Goal: Transaction & Acquisition: Book appointment/travel/reservation

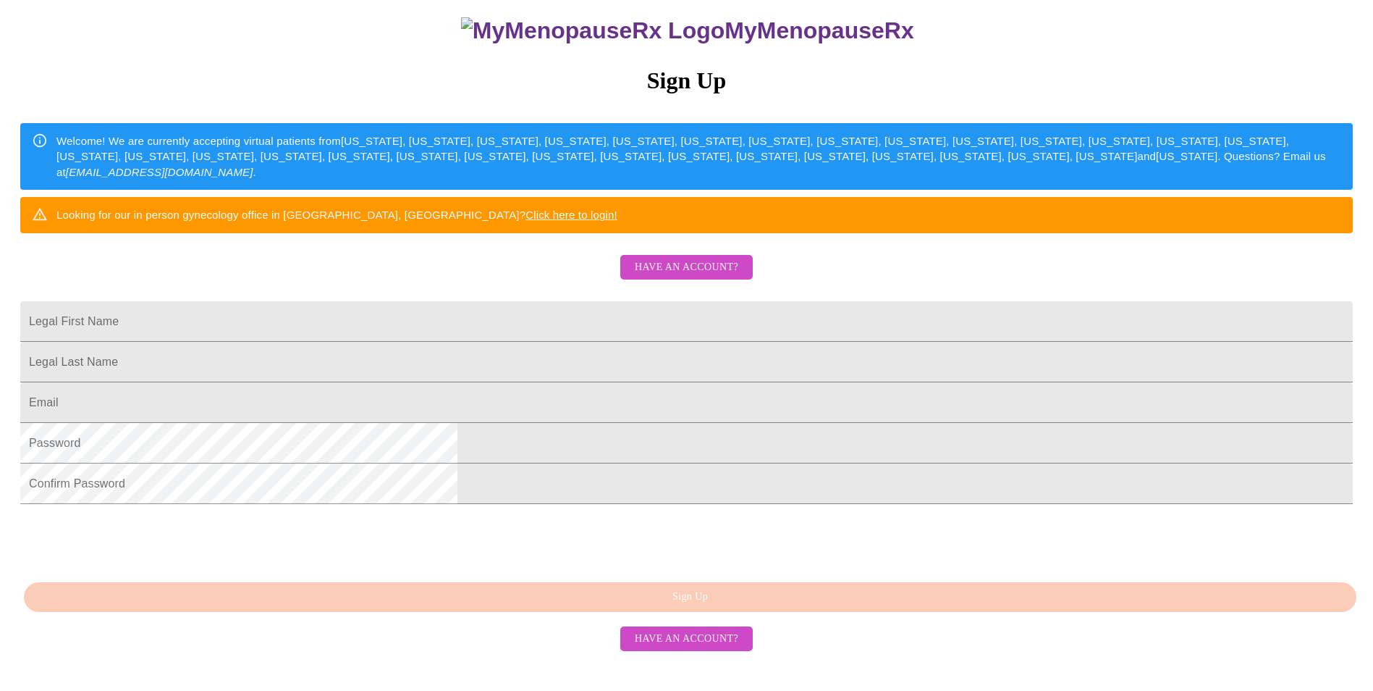
scroll to position [217, 0]
click at [506, 301] on input "Legal First Name" at bounding box center [686, 321] width 1333 height 41
click at [436, 352] on div "MyMenopauseRx Sign Up Welcome! We are currently accepting virtual patients from…" at bounding box center [687, 270] width 1362 height 829
click at [510, 301] on input "Legal First Name" at bounding box center [686, 321] width 1333 height 41
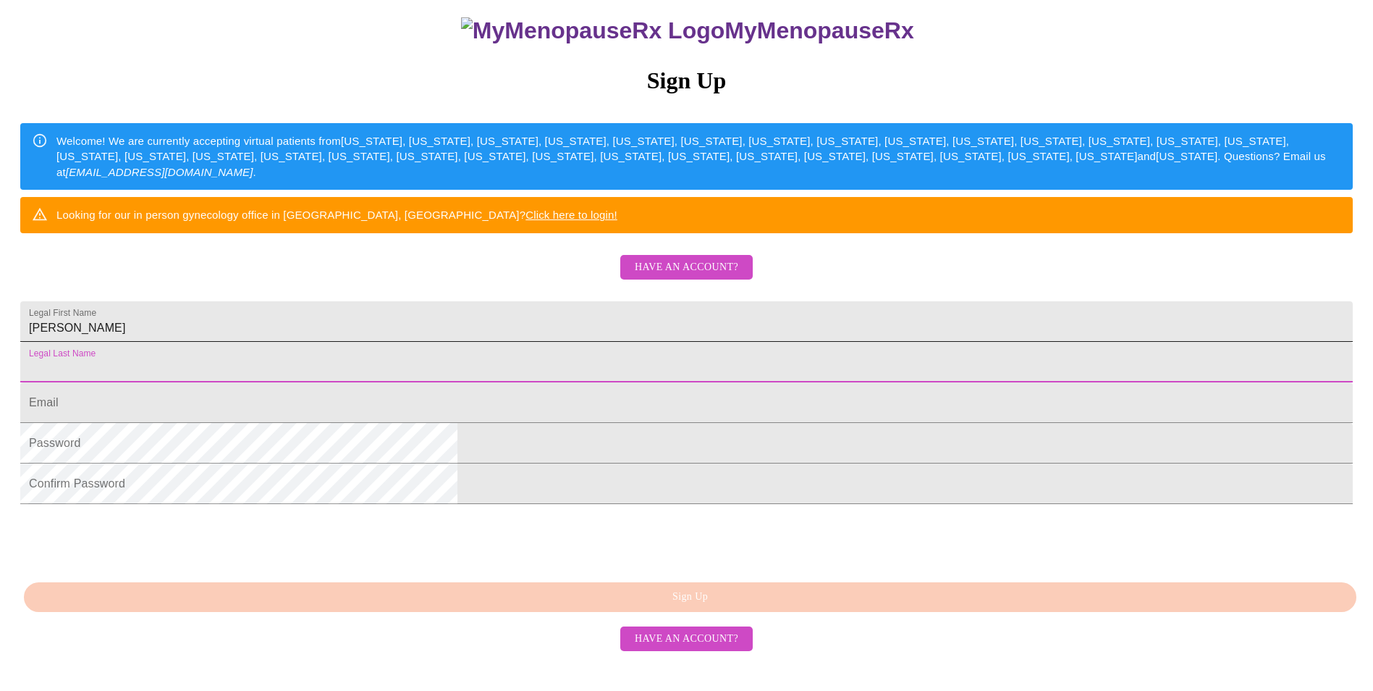
click at [506, 301] on input "[PERSON_NAME]" at bounding box center [686, 321] width 1333 height 41
type input "[PERSON_NAME]"
click at [513, 355] on input "Legal First Name" at bounding box center [686, 362] width 1333 height 41
type input "Basse"
click at [541, 411] on input "Legal First Name" at bounding box center [686, 402] width 1333 height 41
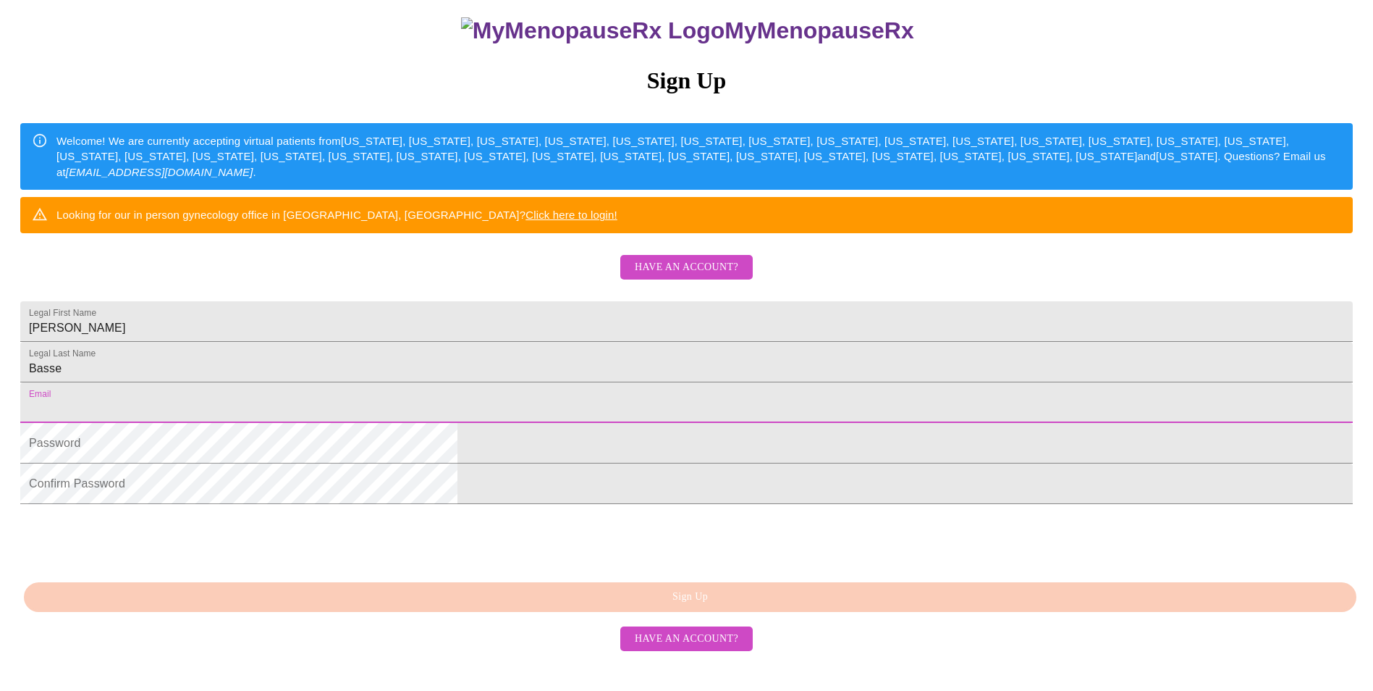
type input "[EMAIL_ADDRESS][DOMAIN_NAME]"
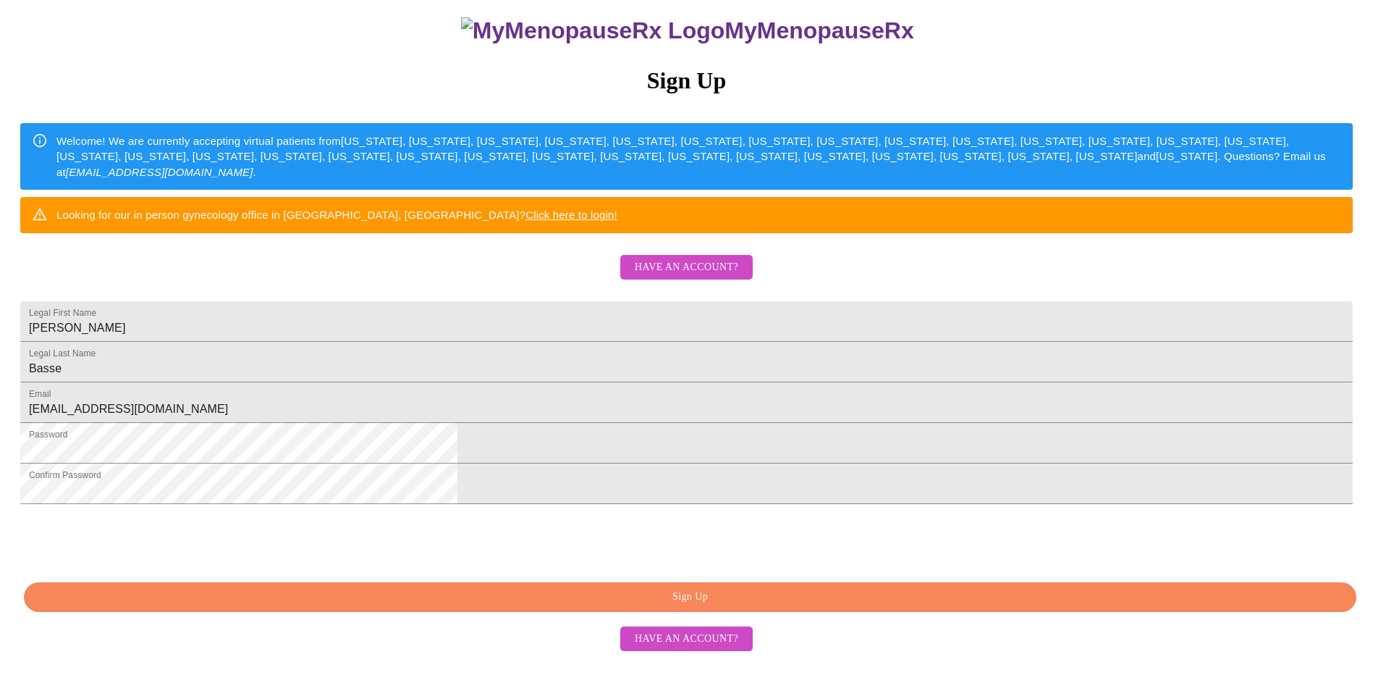
scroll to position [229, 0]
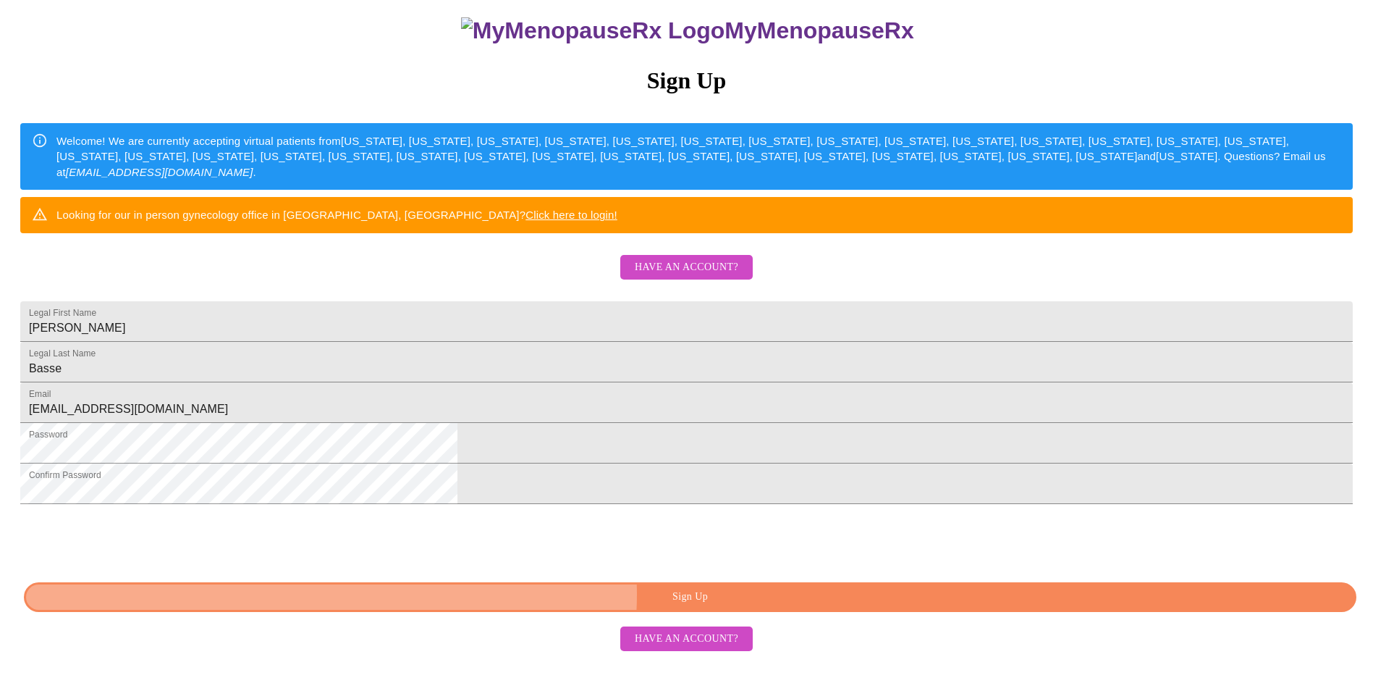
click at [779, 606] on span "Sign Up" at bounding box center [690, 597] width 1299 height 18
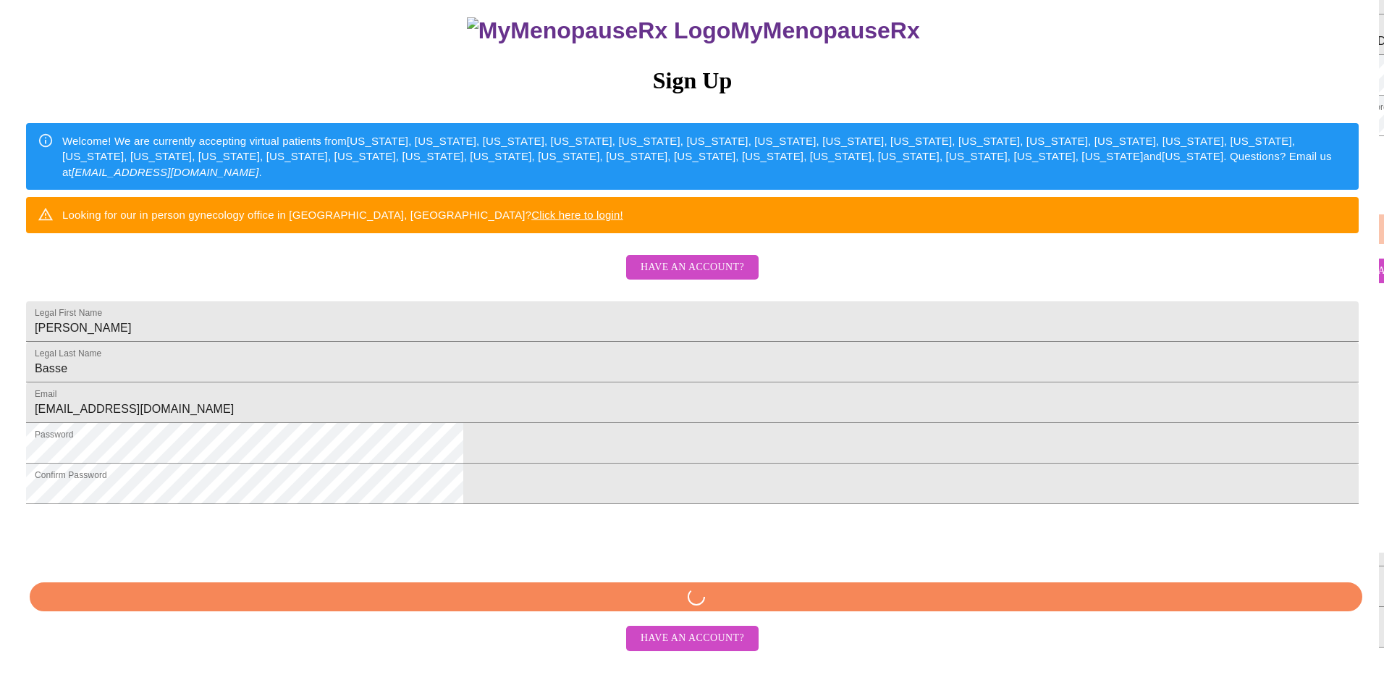
scroll to position [172, 0]
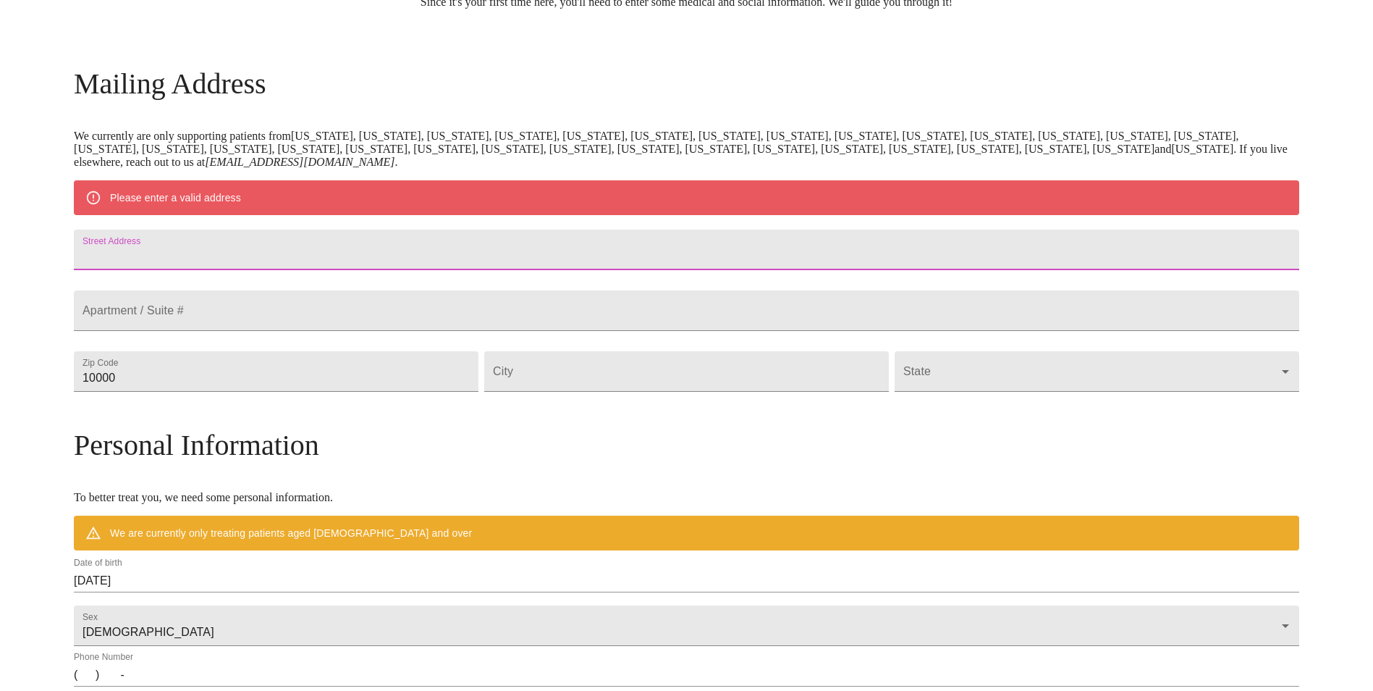
click at [375, 264] on input "Street Address" at bounding box center [687, 249] width 1226 height 41
click at [245, 261] on input "Street Address" at bounding box center [687, 249] width 1226 height 41
type input "[STREET_ADDRESS]"
type input "27539"
click at [581, 392] on input "Street Address" at bounding box center [686, 371] width 405 height 41
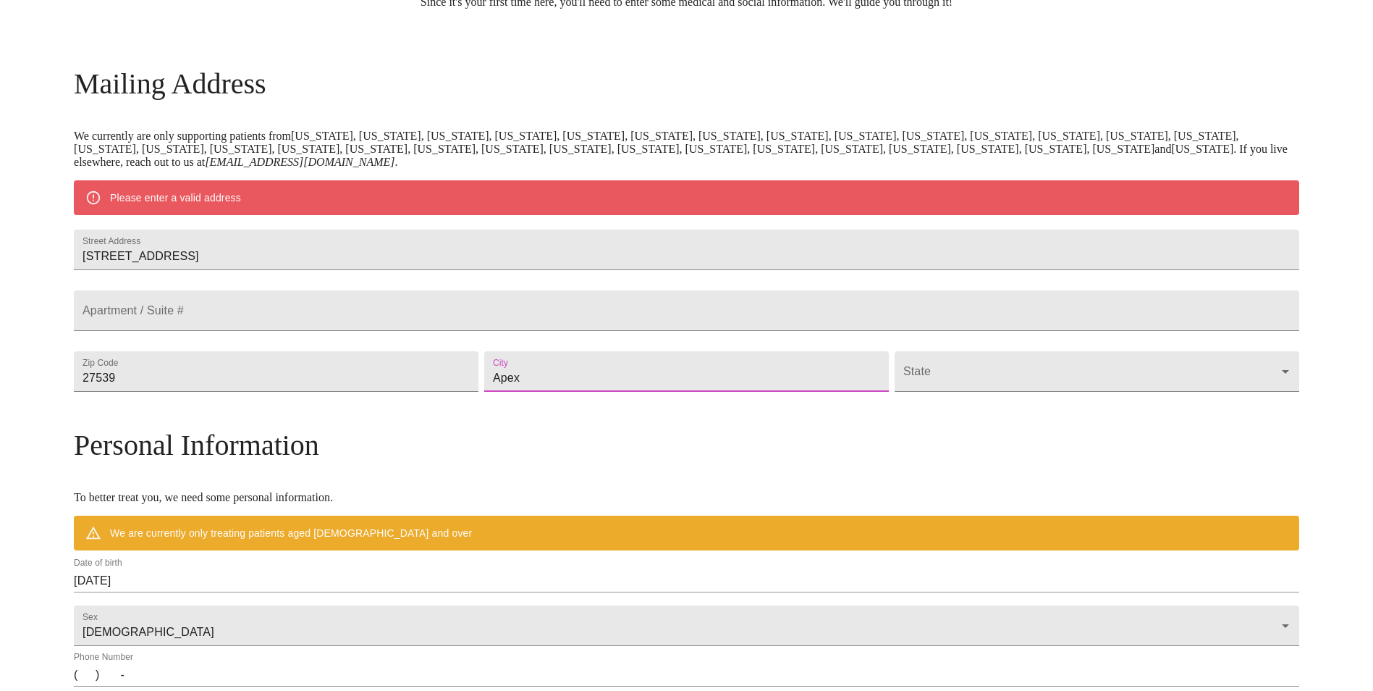
type input "Apex"
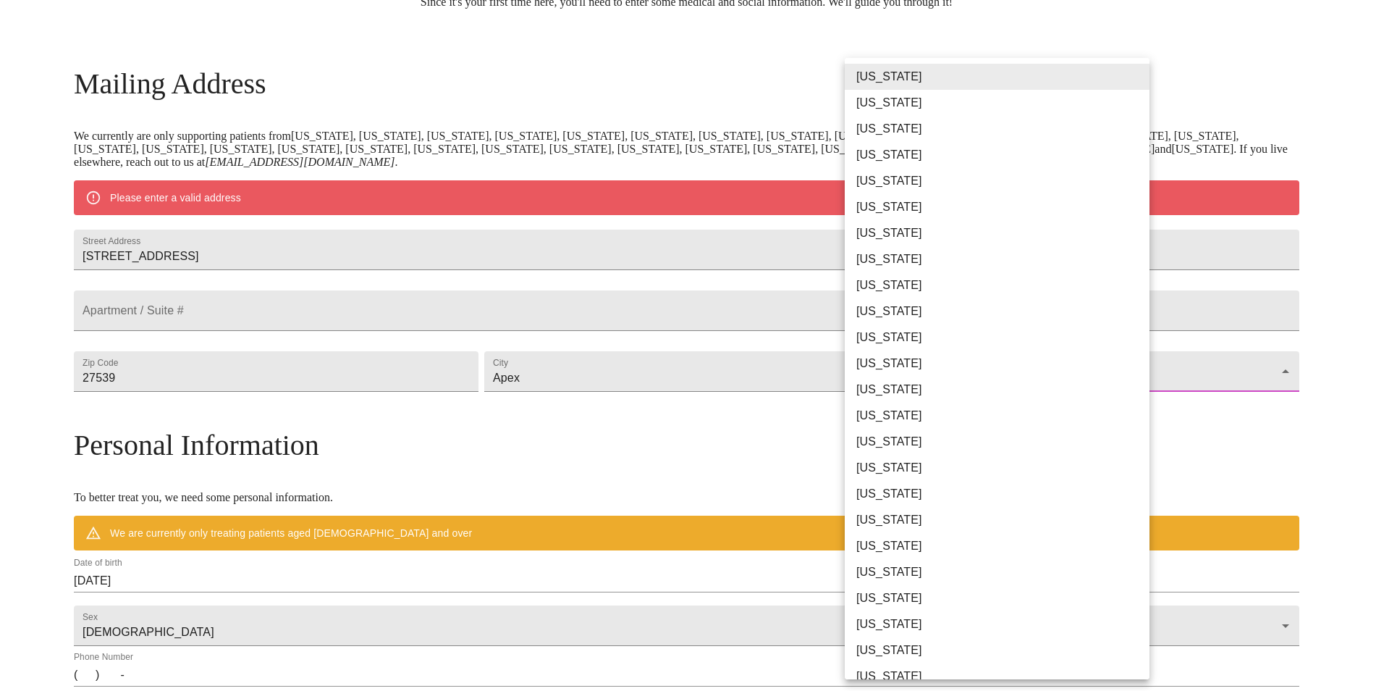
click at [950, 410] on body "MyMenopauseRx Welcome to MyMenopauseRx Since it's your first time here, you'll …" at bounding box center [692, 397] width 1373 height 1129
click at [915, 542] on li "[US_STATE]" at bounding box center [1003, 549] width 316 height 26
type input "[US_STATE]"
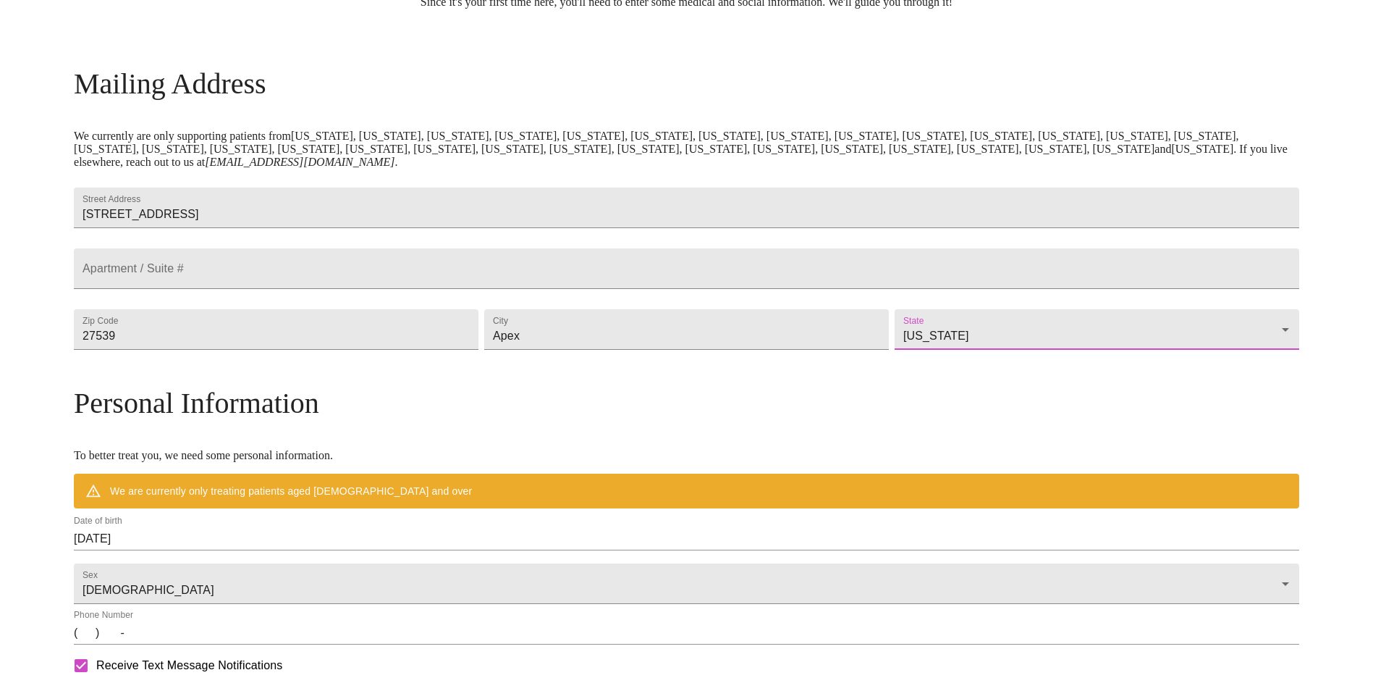
click at [252, 550] on input "[DATE]" at bounding box center [687, 538] width 1226 height 23
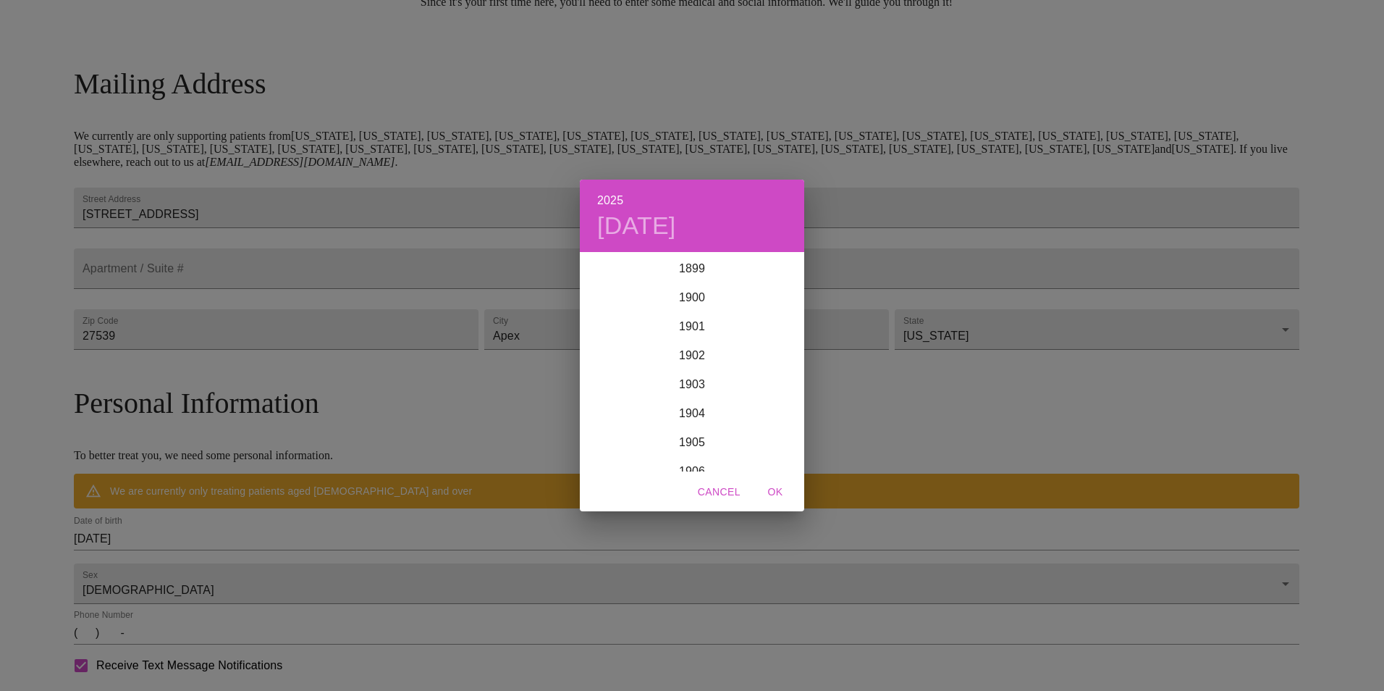
scroll to position [3562, 0]
click at [721, 493] on span "Cancel" at bounding box center [719, 492] width 43 height 18
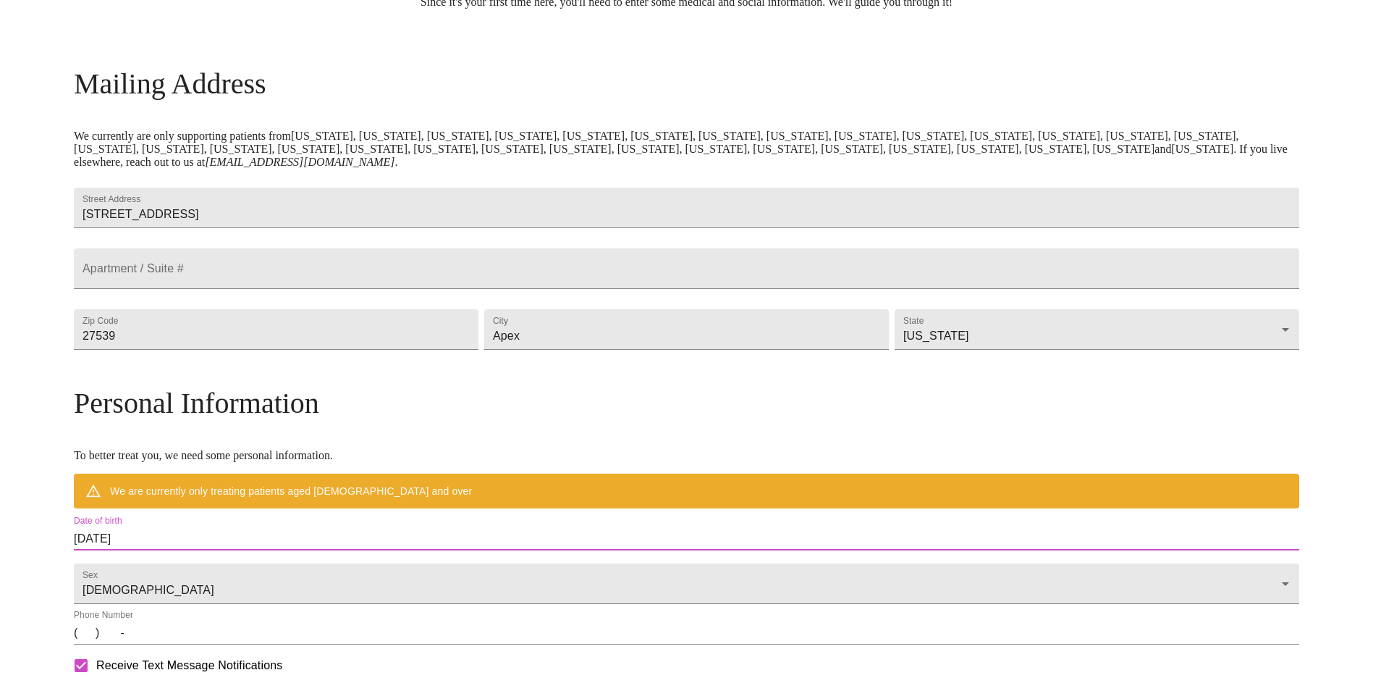
click at [229, 550] on input "[DATE]" at bounding box center [687, 538] width 1226 height 23
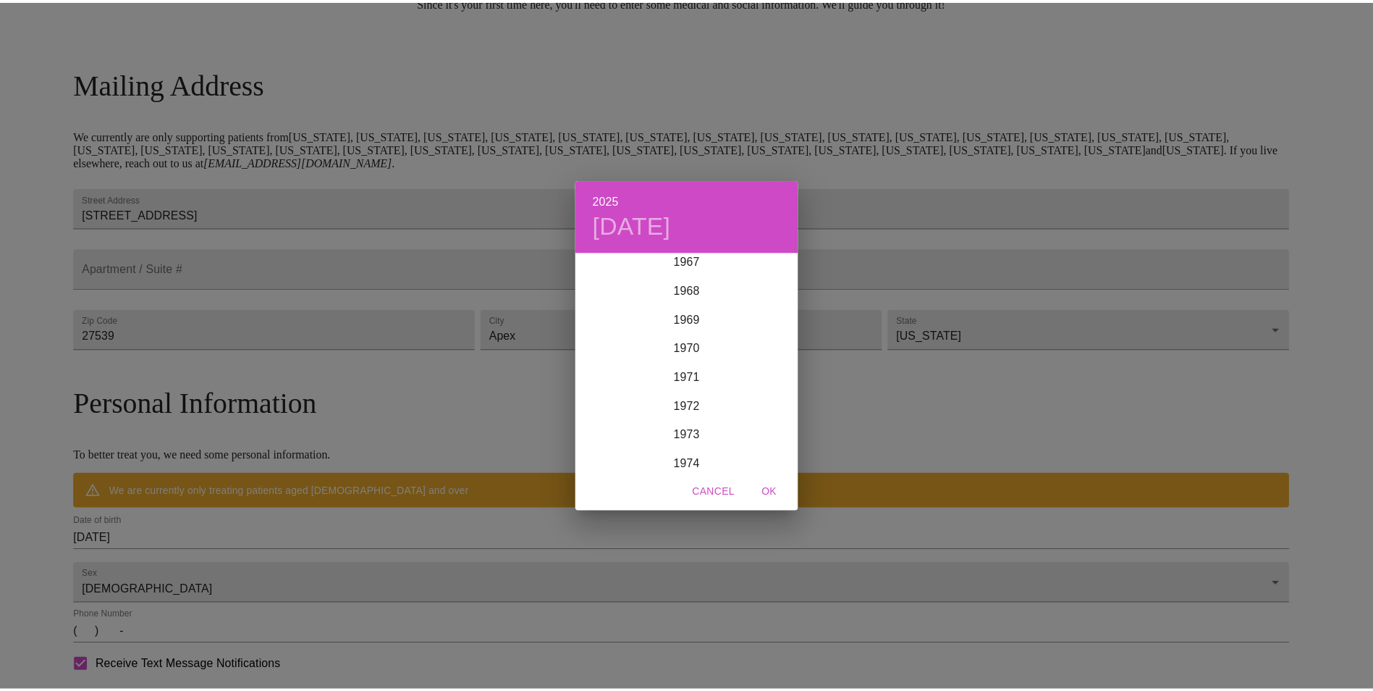
scroll to position [2041, 0]
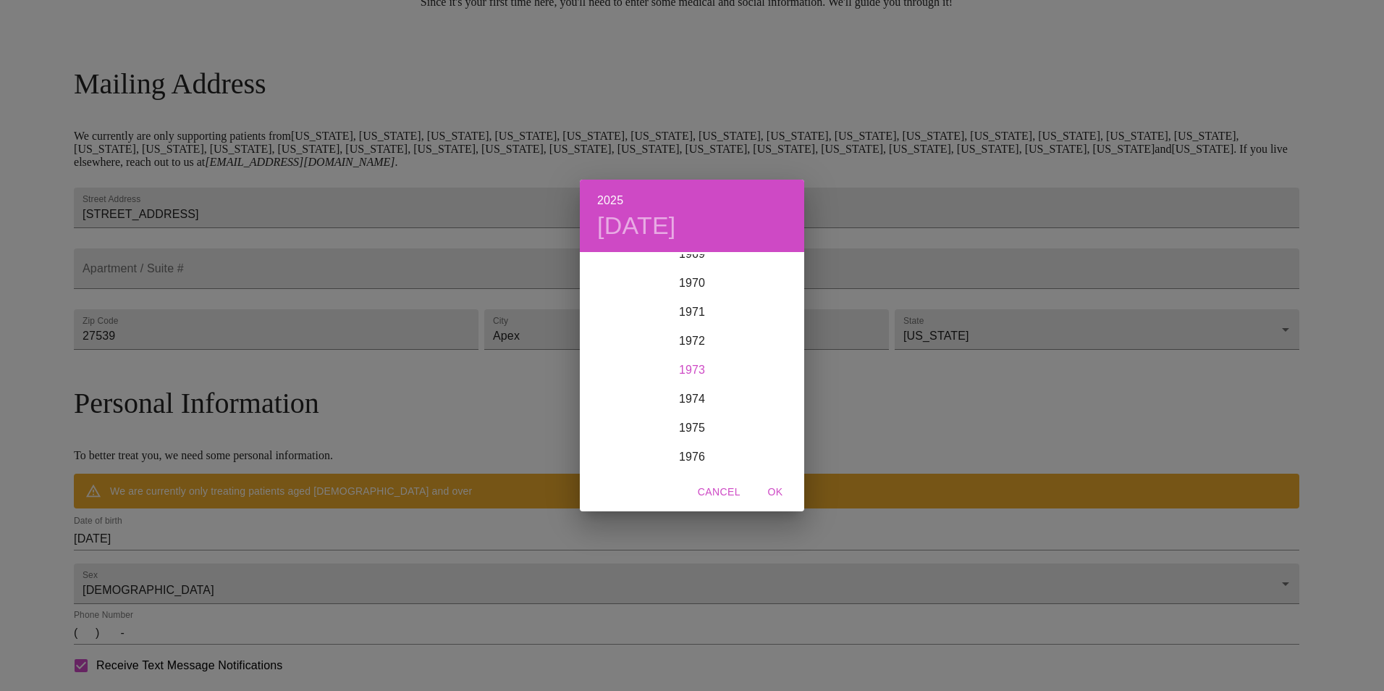
click at [680, 371] on div "1973" at bounding box center [692, 369] width 224 height 29
click at [604, 389] on div "[DATE]" at bounding box center [617, 390] width 75 height 54
click at [716, 408] on p "26" at bounding box center [721, 407] width 12 height 14
click at [776, 481] on button "OK" at bounding box center [775, 492] width 46 height 27
type input "[DATE]"
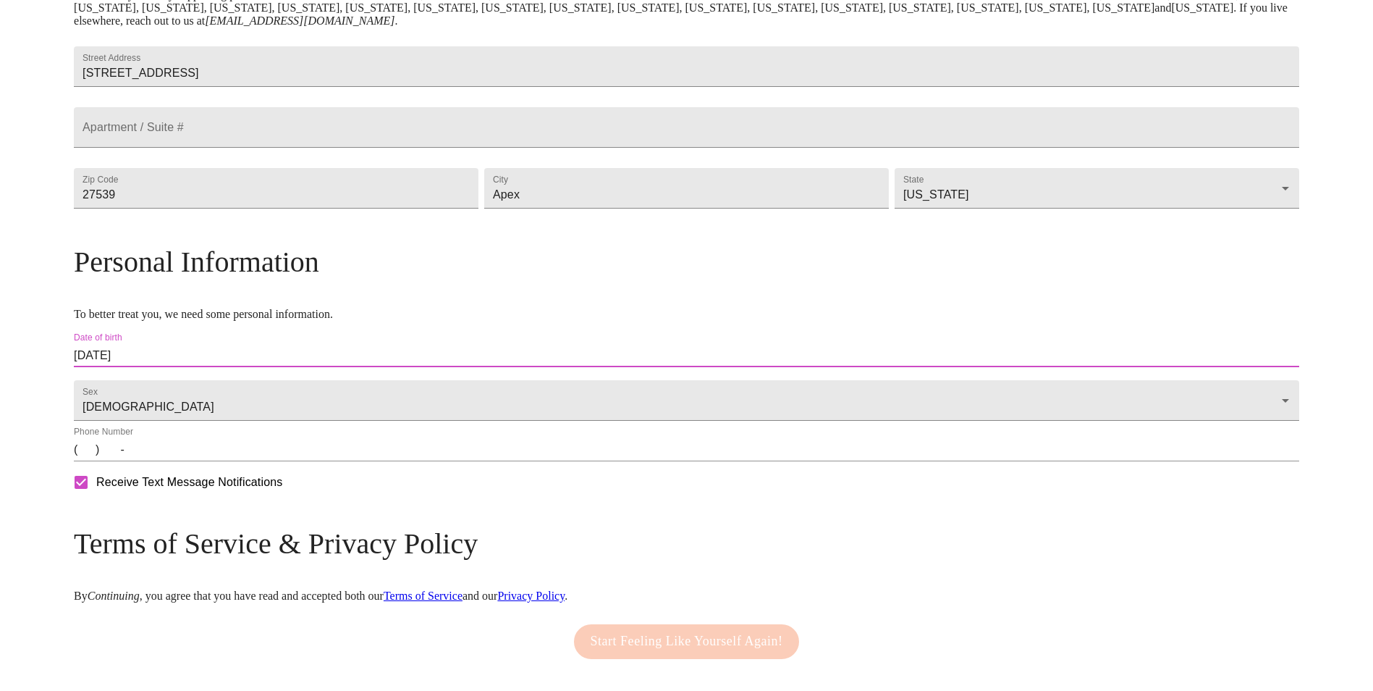
scroll to position [317, 0]
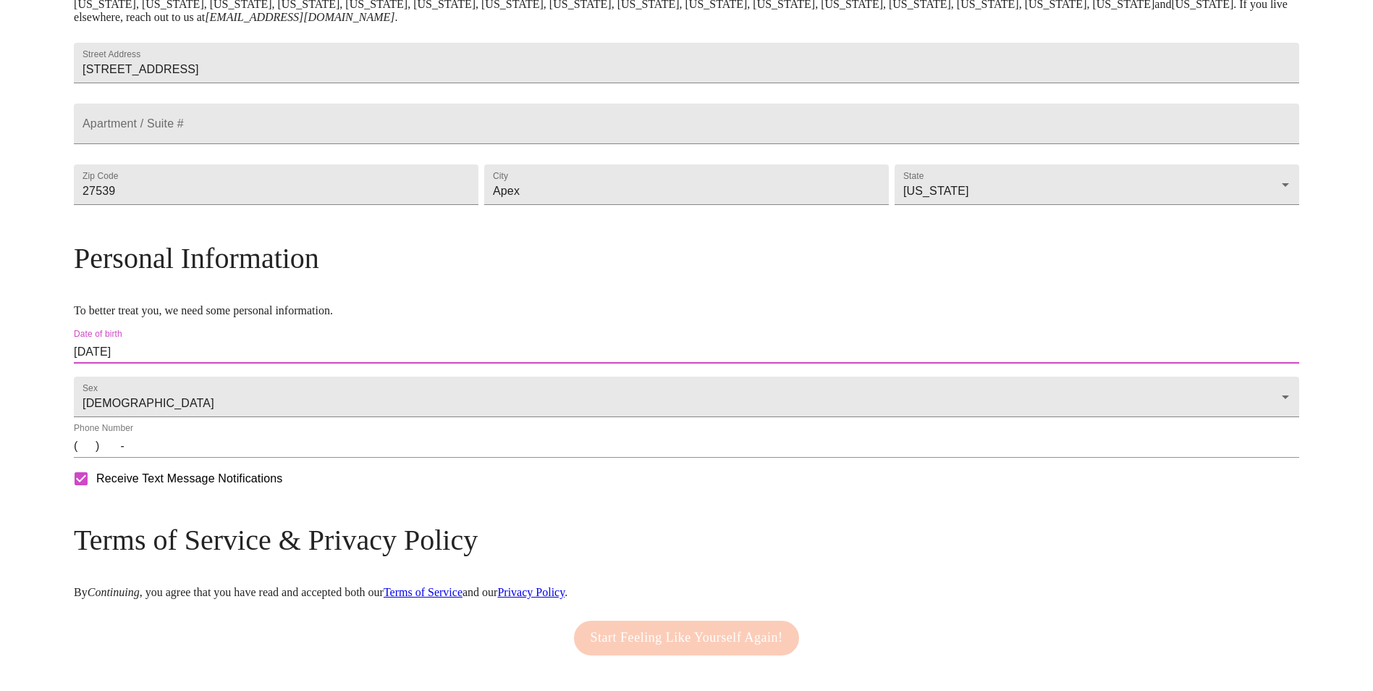
click at [239, 458] on input "(   )    -" at bounding box center [687, 445] width 1226 height 23
type input "[PHONE_NUMBER]"
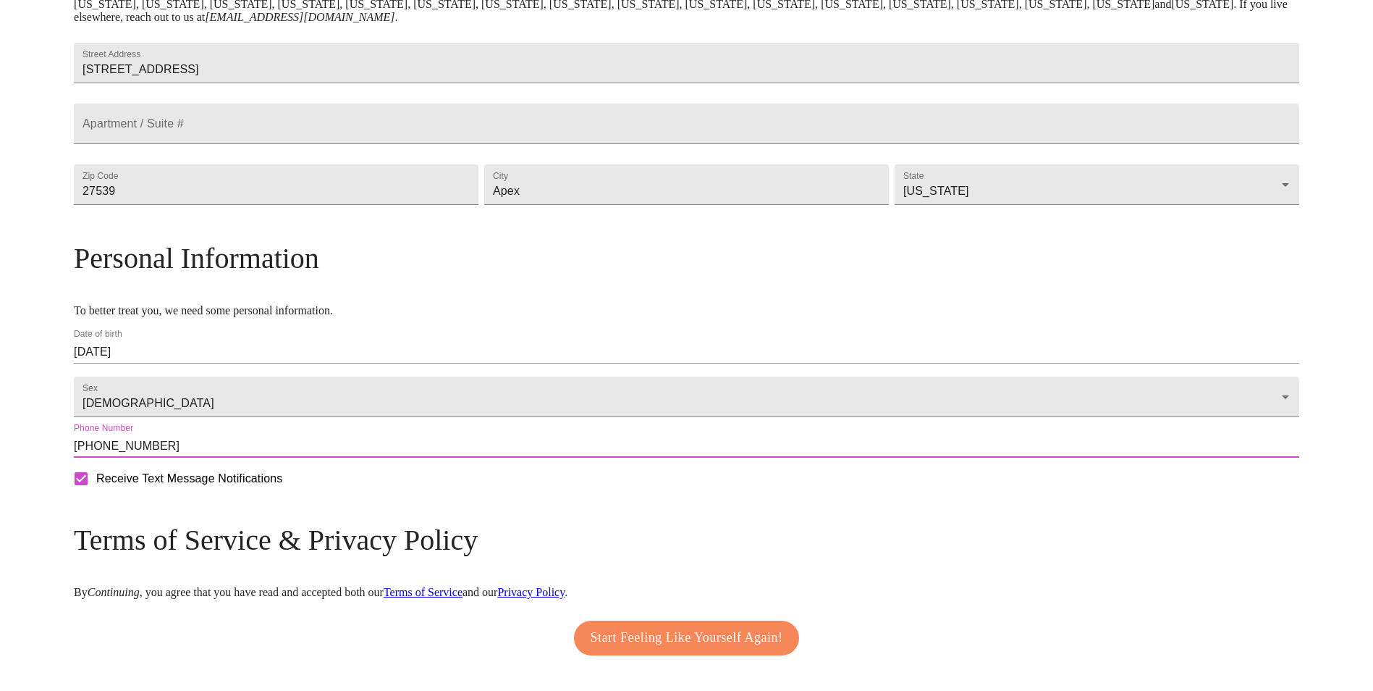
click at [201, 539] on div "MyMenopauseRx Welcome to MyMenopauseRx Since it's your first time here, you'll …" at bounding box center [687, 211] width 1226 height 1045
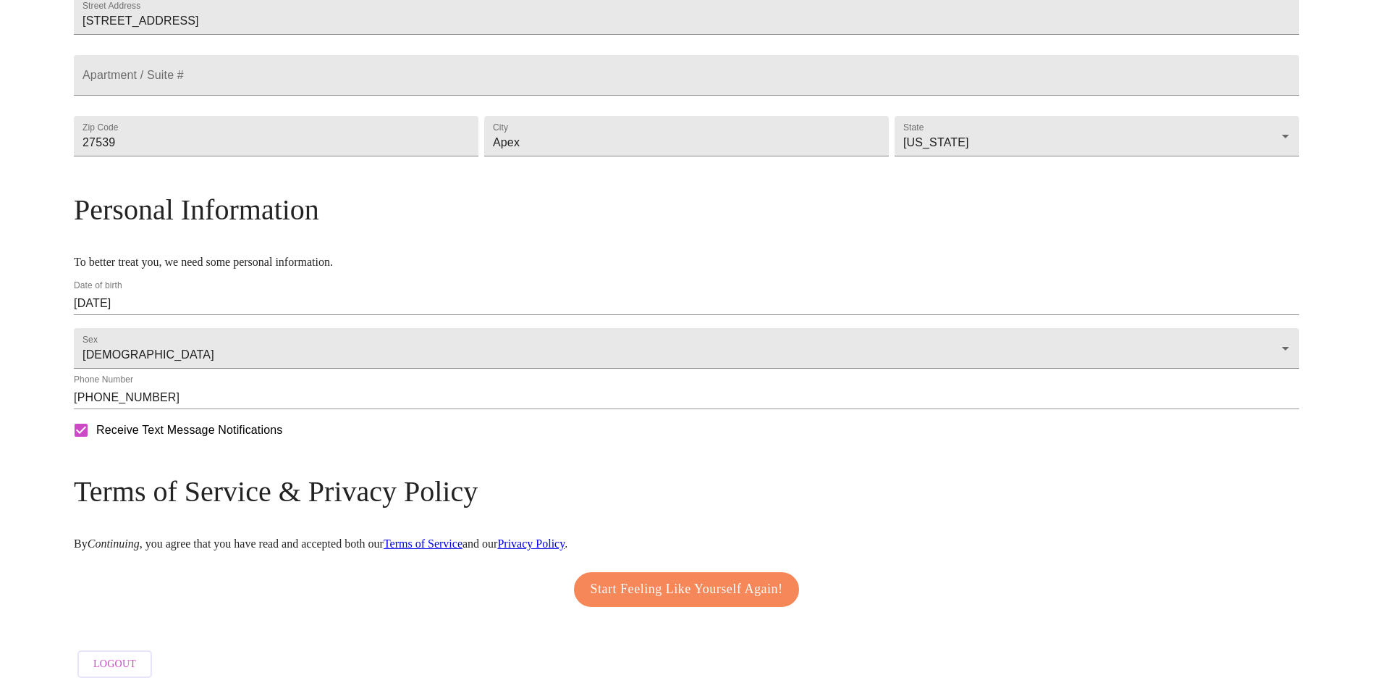
scroll to position [407, 0]
click at [707, 579] on span "Start Feeling Like Yourself Again!" at bounding box center [687, 589] width 193 height 23
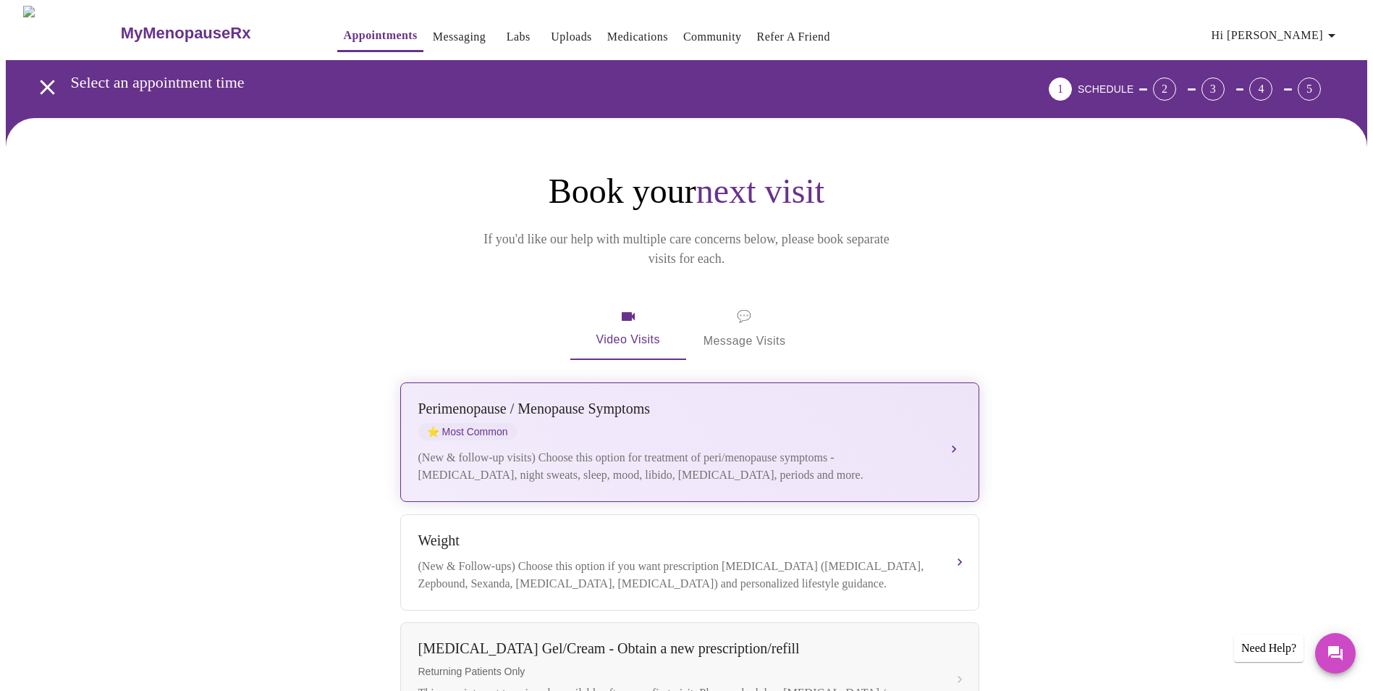
click at [957, 423] on button "[MEDICAL_DATA] / Menopause Symptoms ⭐ Most Common (New & follow-up visits) Choo…" at bounding box center [689, 441] width 579 height 119
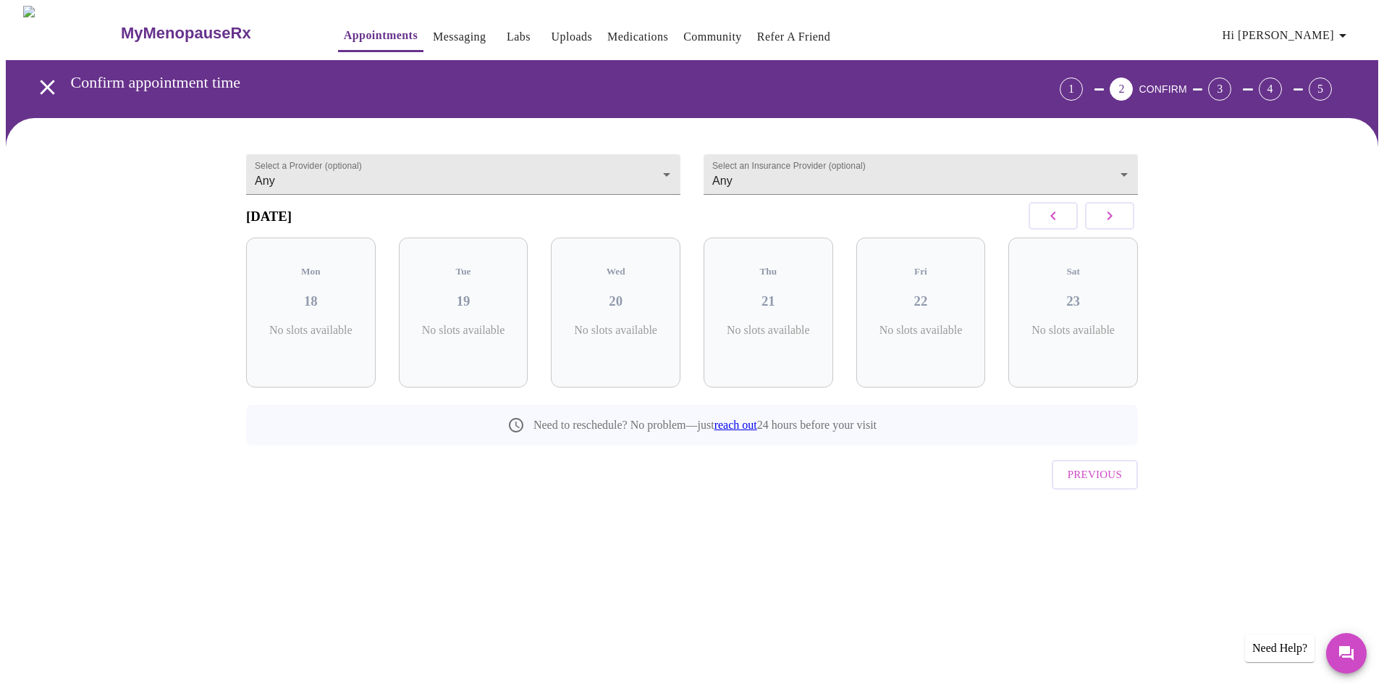
click at [1121, 229] on button "button" at bounding box center [1109, 216] width 49 height 28
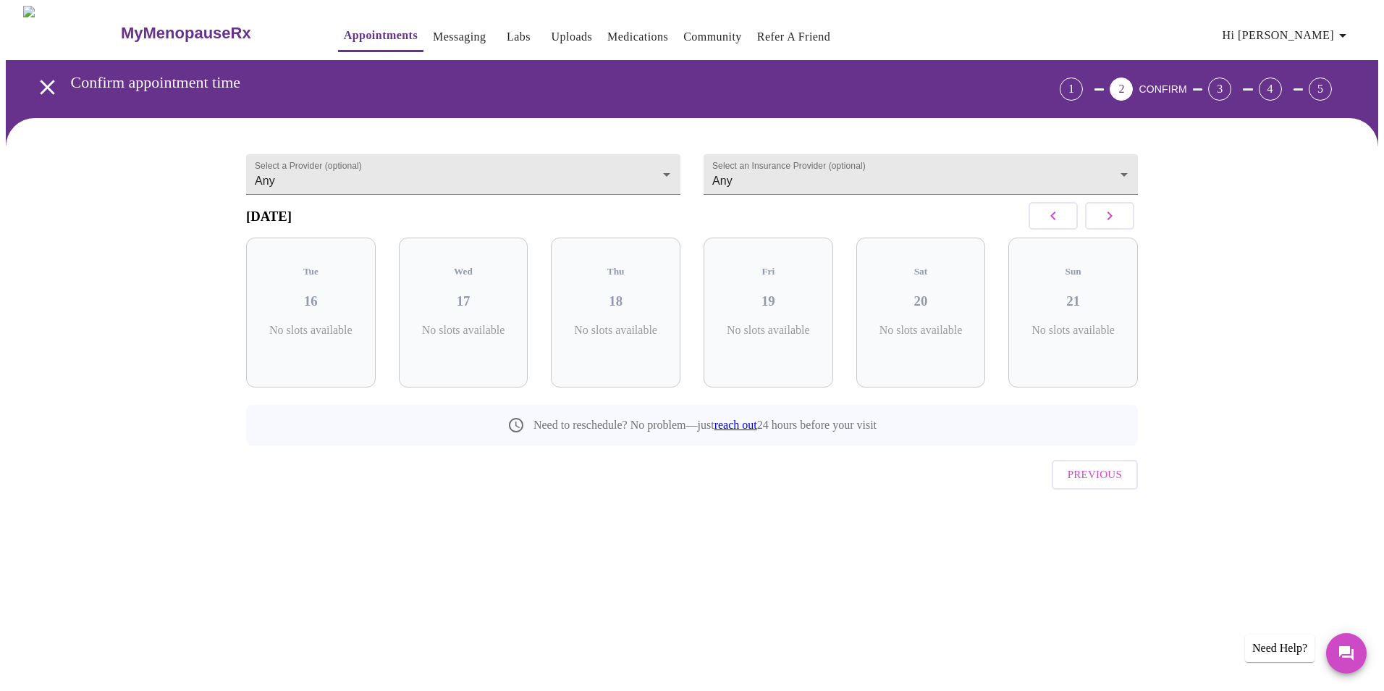
click at [1121, 229] on button "button" at bounding box center [1109, 216] width 49 height 28
click at [1121, 155] on body "MyMenopauseRx Appointments Messaging Labs Uploads Medications Community Refer a…" at bounding box center [692, 284] width 1373 height 556
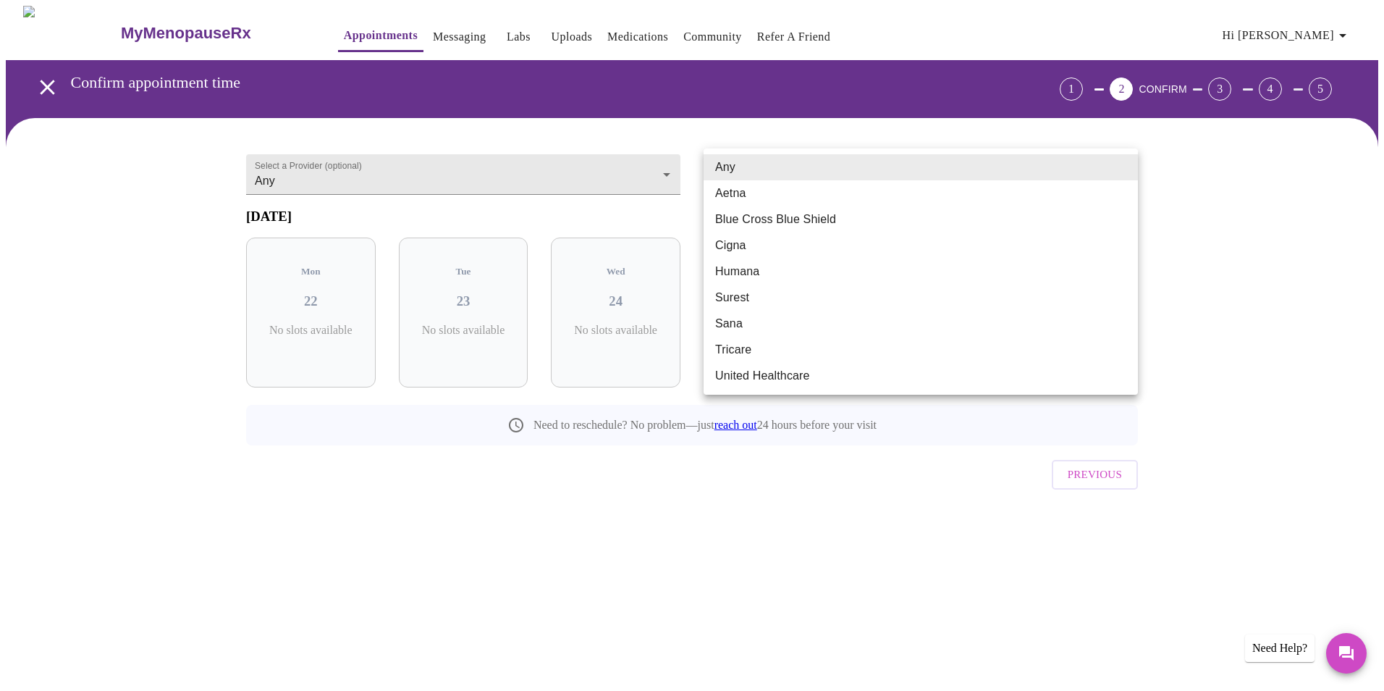
click at [784, 216] on li "Blue Cross Blue Shield" at bounding box center [921, 219] width 434 height 26
type input "Blue Cross Blue Shield"
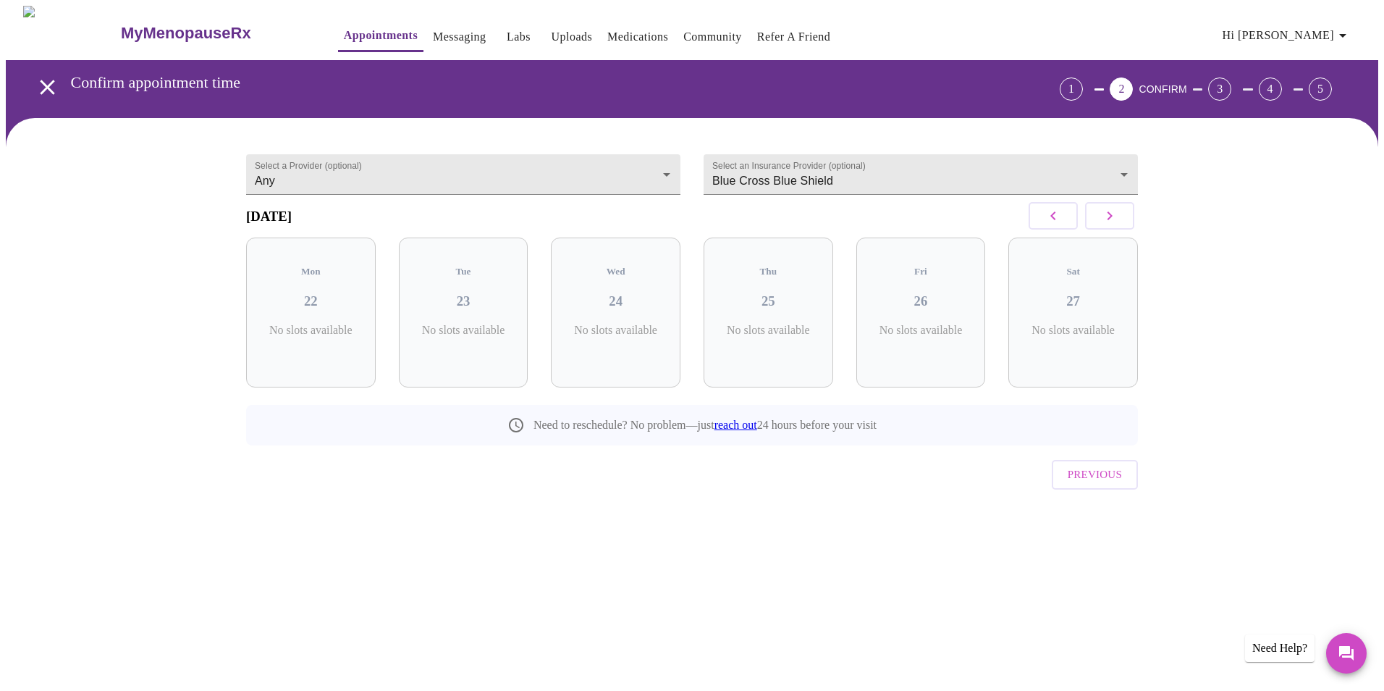
click at [570, 211] on div "[DATE]" at bounding box center [692, 216] width 892 height 43
click at [563, 180] on body "MyMenopauseRx Appointments Messaging Labs Uploads Medications Community Refer a…" at bounding box center [692, 284] width 1373 height 556
click at [123, 206] on div at bounding box center [692, 345] width 1384 height 691
click at [1098, 224] on button "button" at bounding box center [1109, 216] width 49 height 28
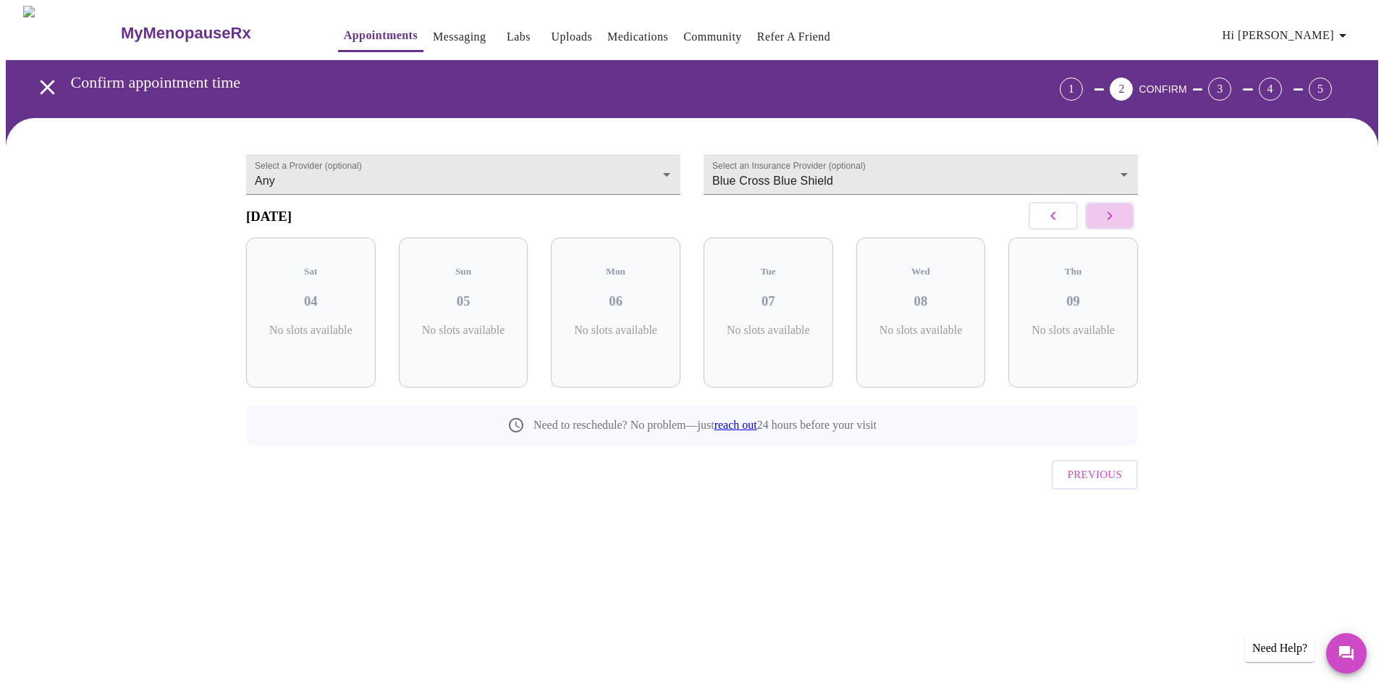
click at [1098, 224] on button "button" at bounding box center [1109, 216] width 49 height 28
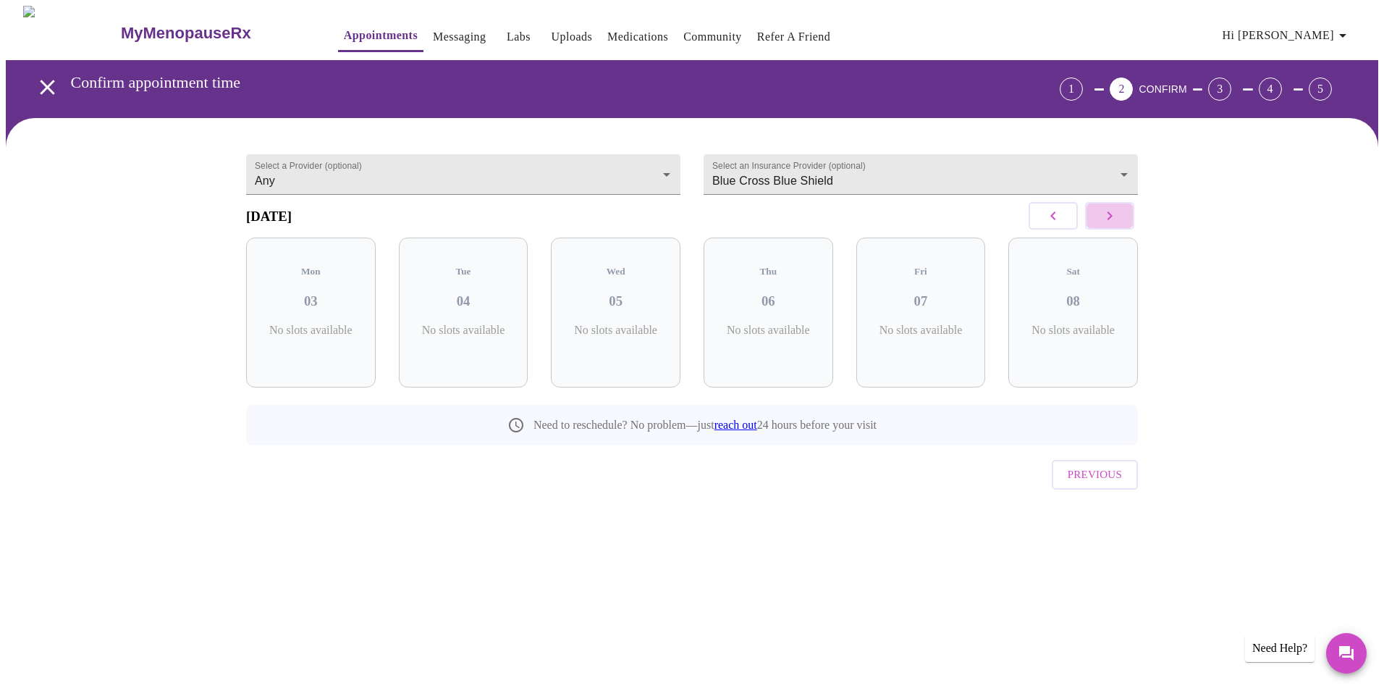
click at [1098, 224] on button "button" at bounding box center [1109, 216] width 49 height 28
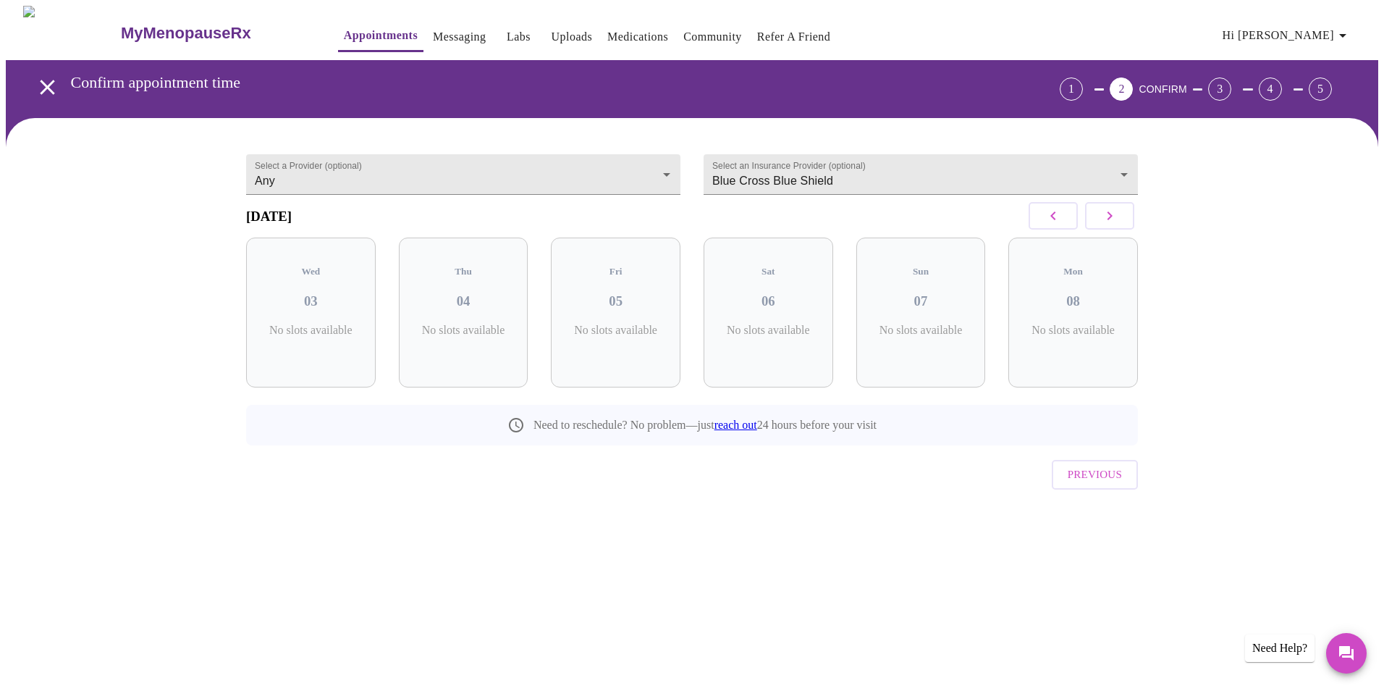
click at [1098, 224] on button "button" at bounding box center [1109, 216] width 49 height 28
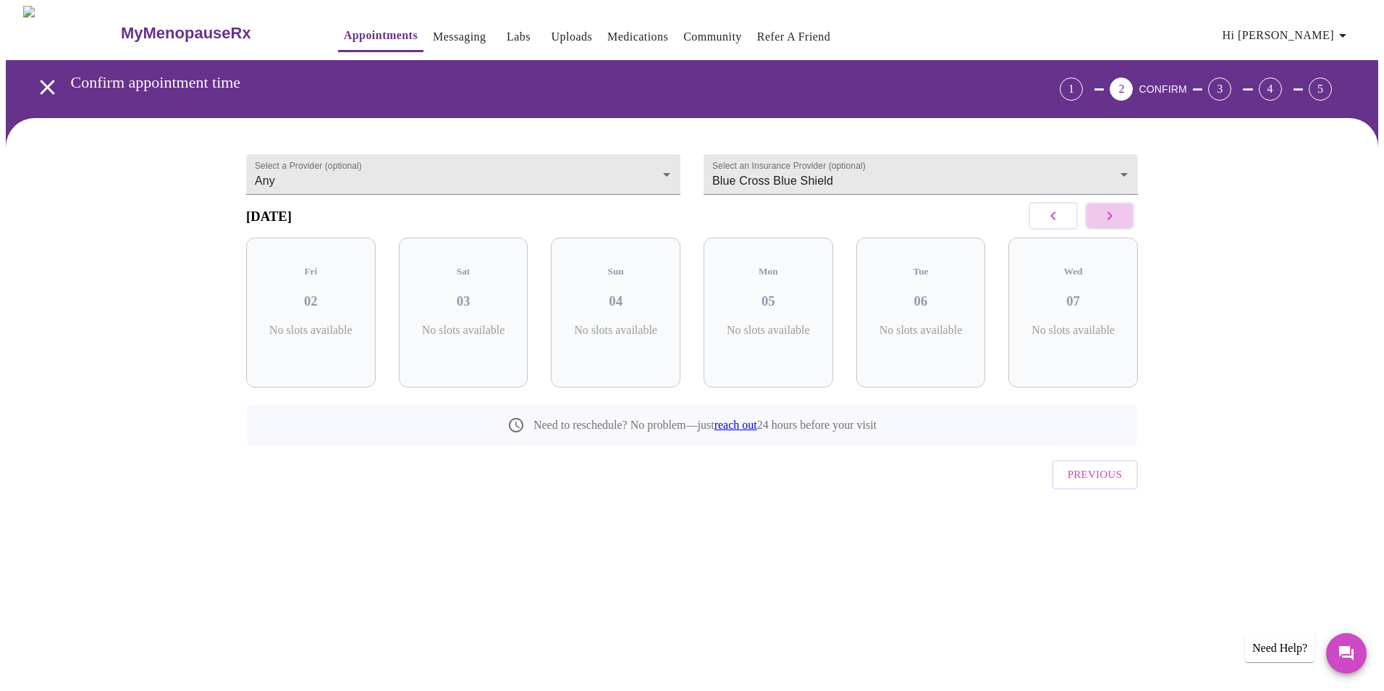
click at [1098, 224] on button "button" at bounding box center [1109, 216] width 49 height 28
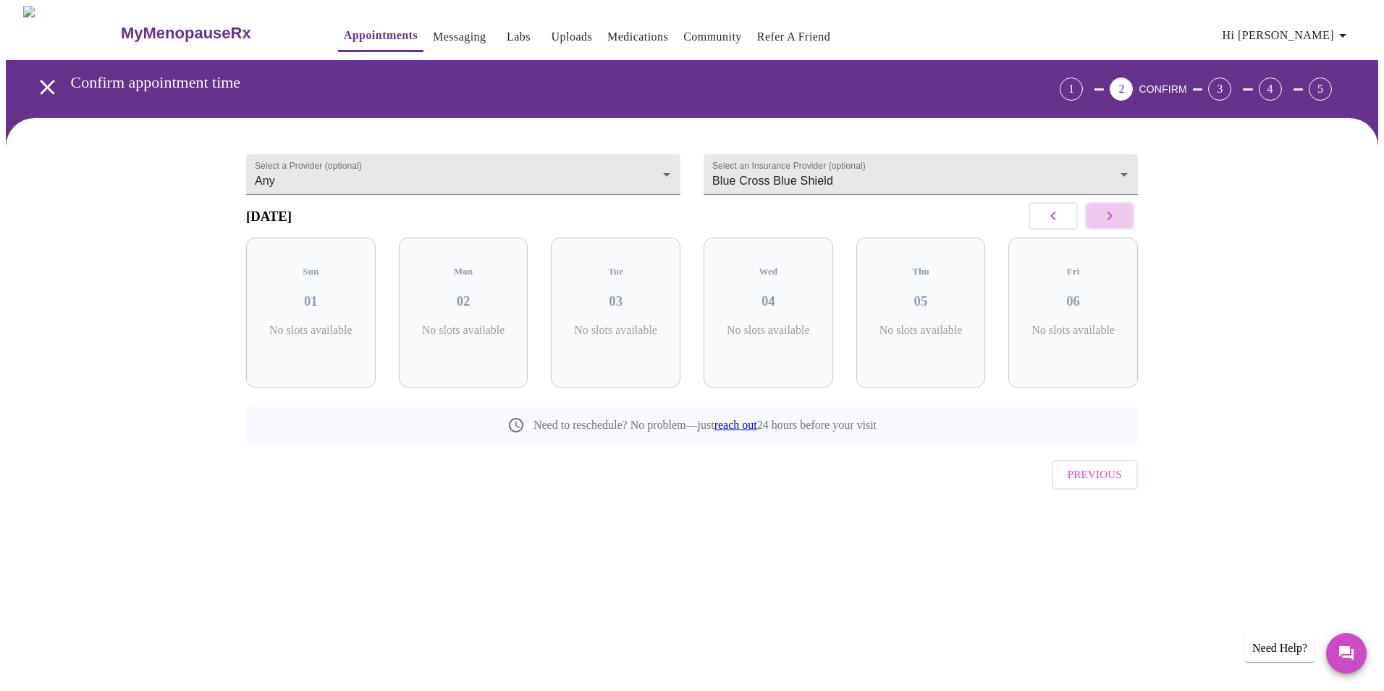
click at [1098, 224] on button "button" at bounding box center [1109, 216] width 49 height 28
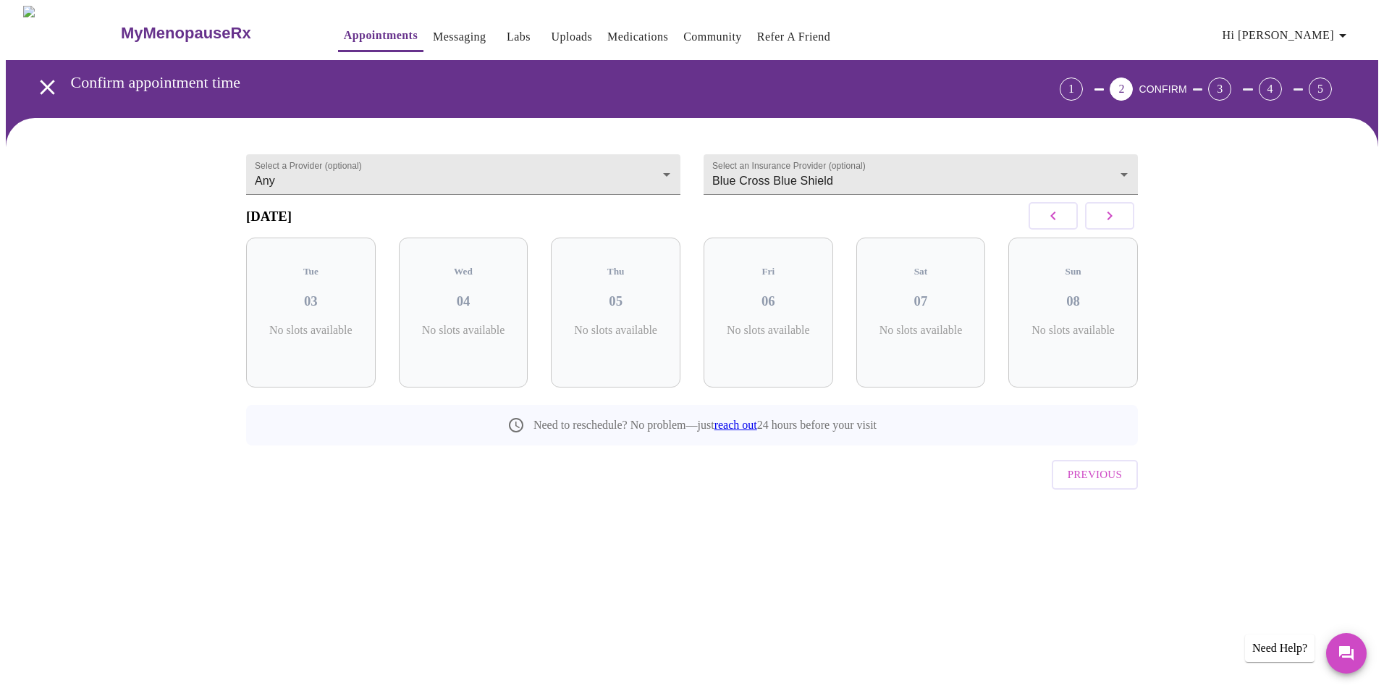
click at [1098, 224] on button "button" at bounding box center [1109, 216] width 49 height 28
click at [1098, 223] on button "button" at bounding box center [1109, 216] width 49 height 28
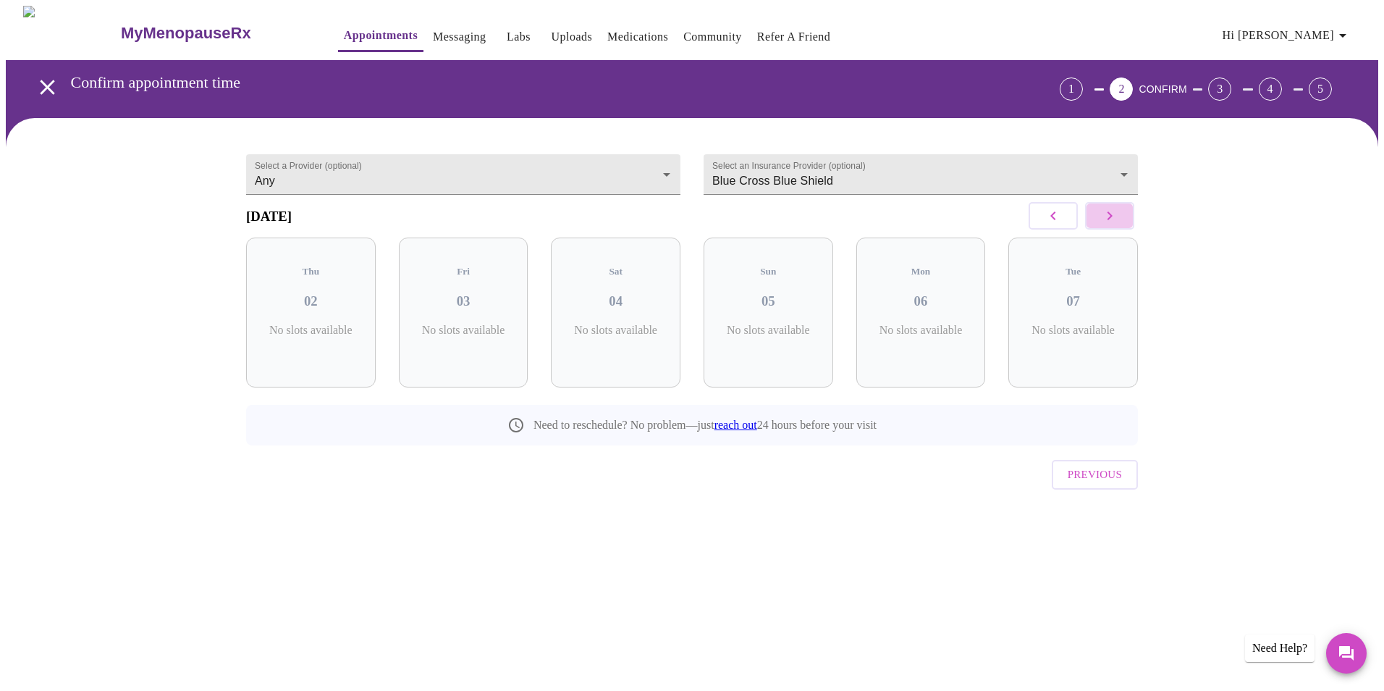
click at [1098, 223] on button "button" at bounding box center [1109, 216] width 49 height 28
click at [1061, 224] on icon "button" at bounding box center [1053, 215] width 17 height 17
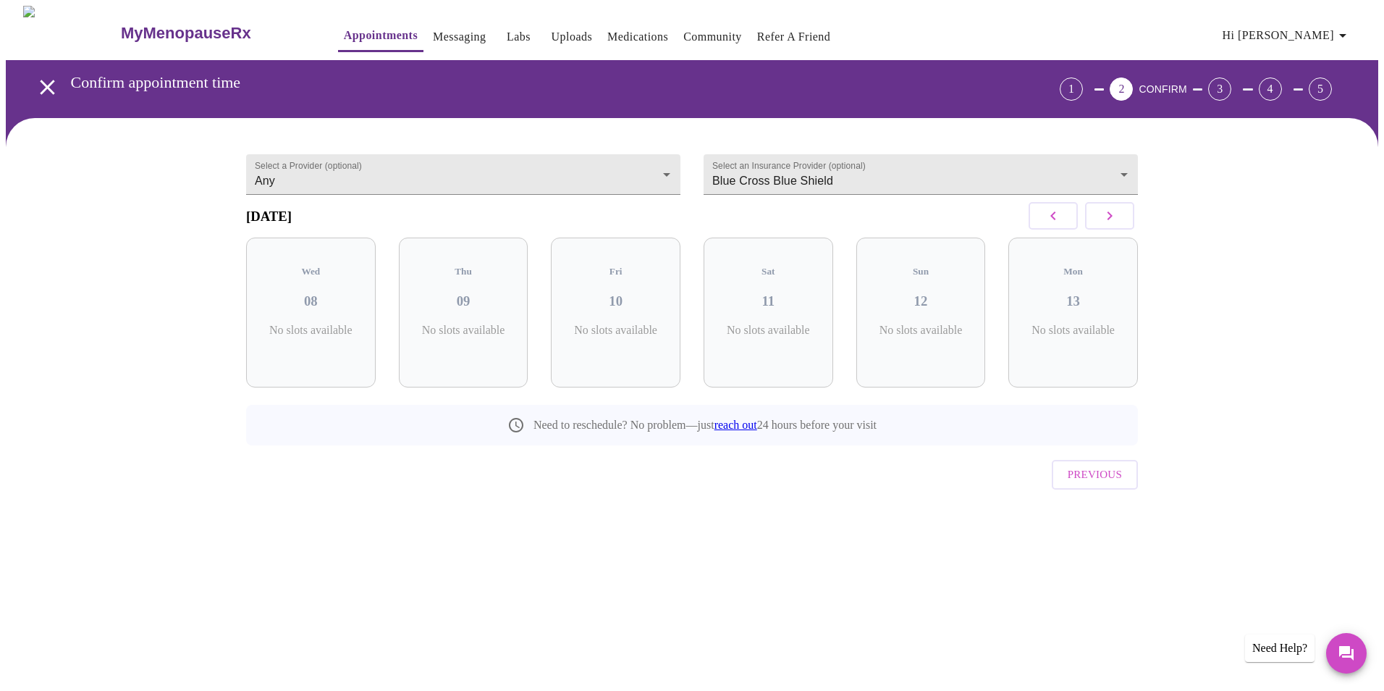
click at [1061, 224] on icon "button" at bounding box center [1053, 215] width 17 height 17
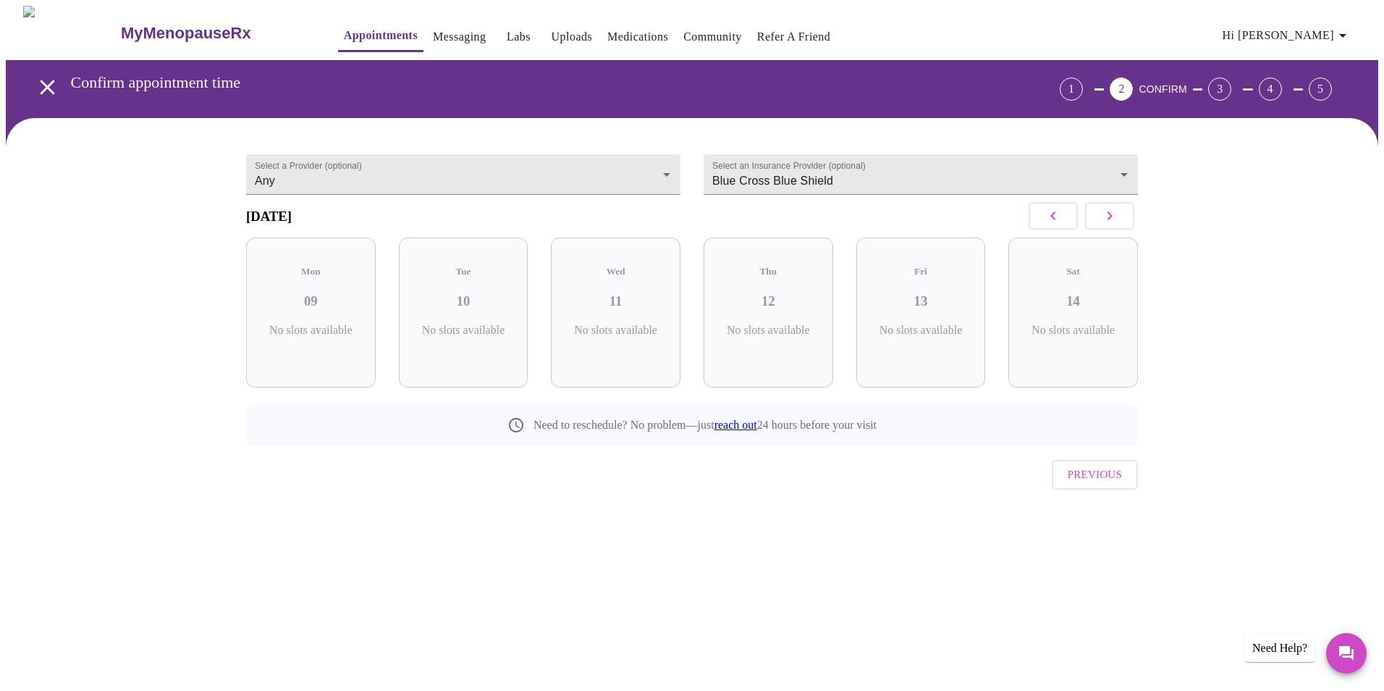
click at [1061, 224] on icon "button" at bounding box center [1053, 215] width 17 height 17
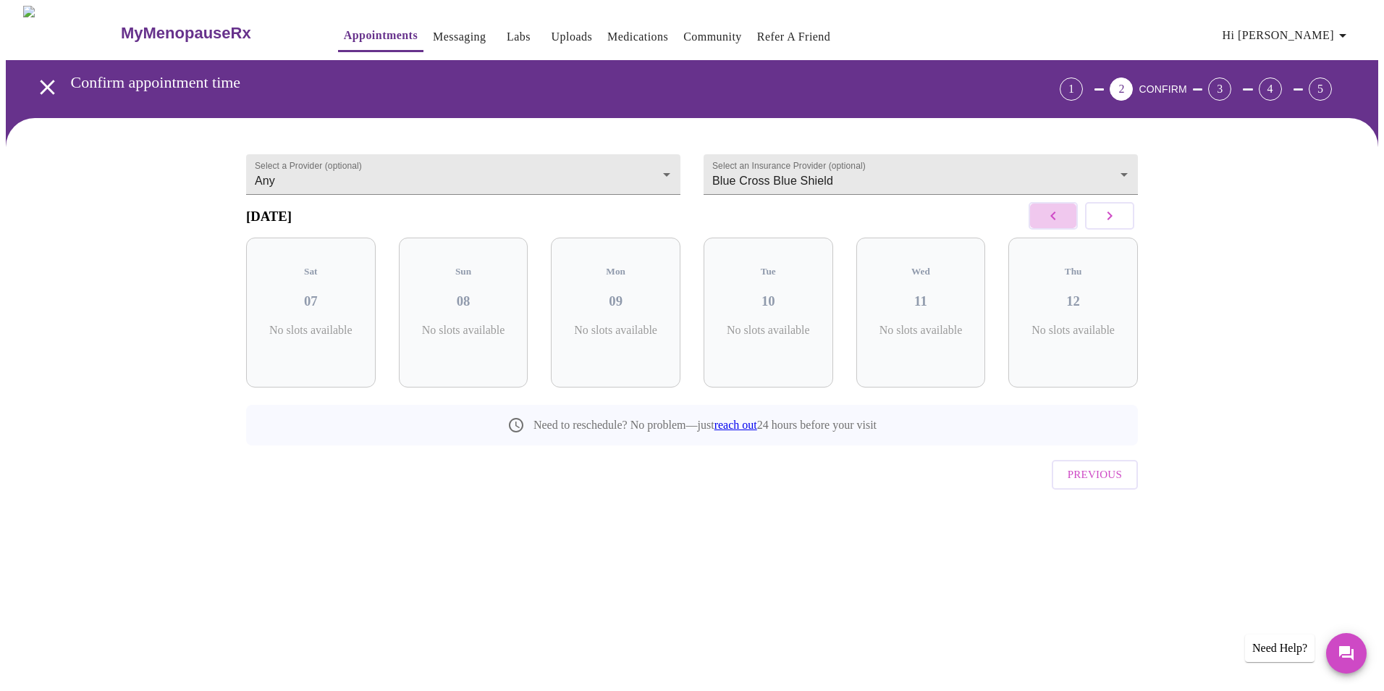
click at [1061, 224] on icon "button" at bounding box center [1053, 215] width 17 height 17
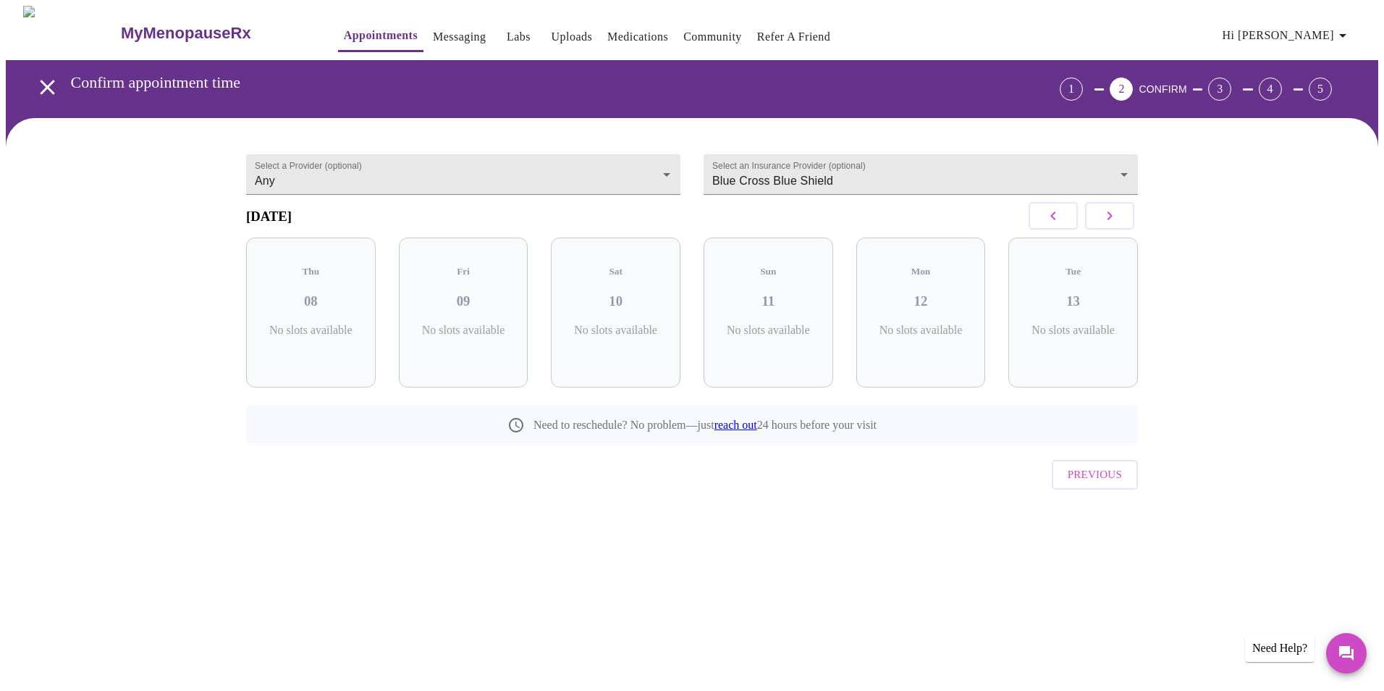
click at [1061, 224] on icon "button" at bounding box center [1053, 215] width 17 height 17
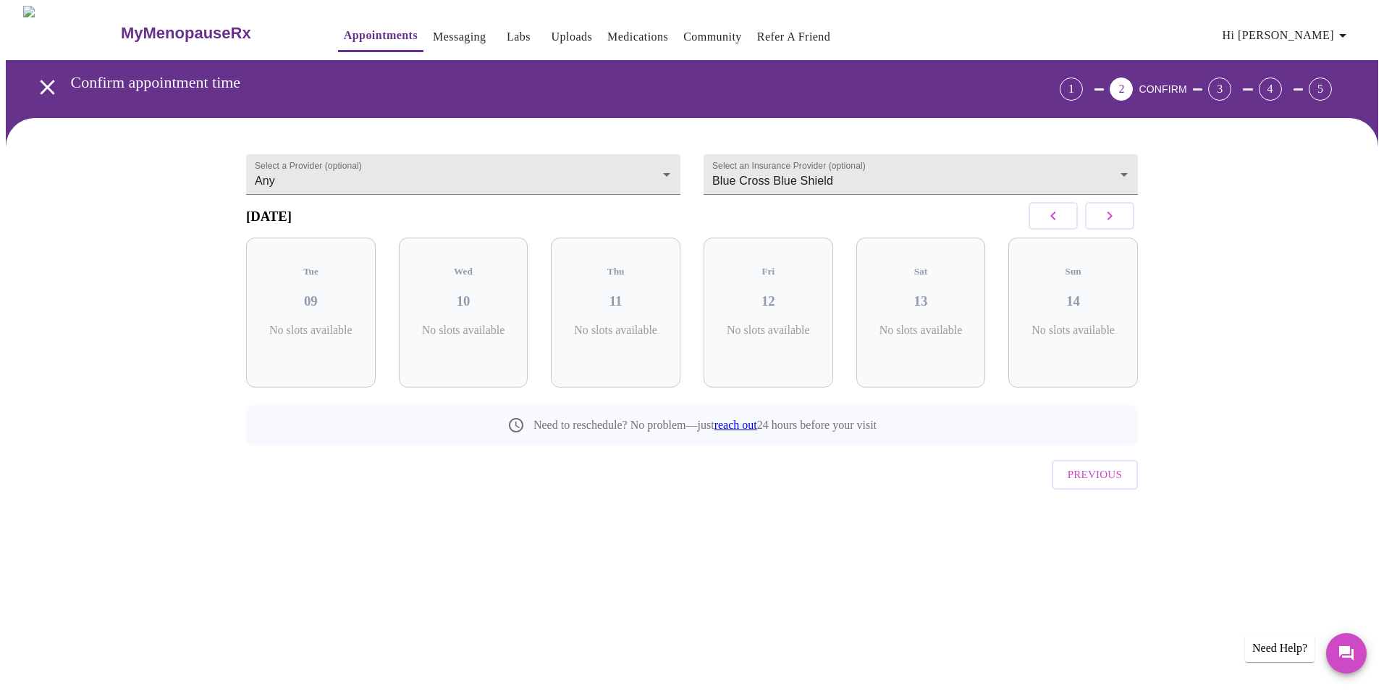
click at [1061, 224] on icon "button" at bounding box center [1053, 215] width 17 height 17
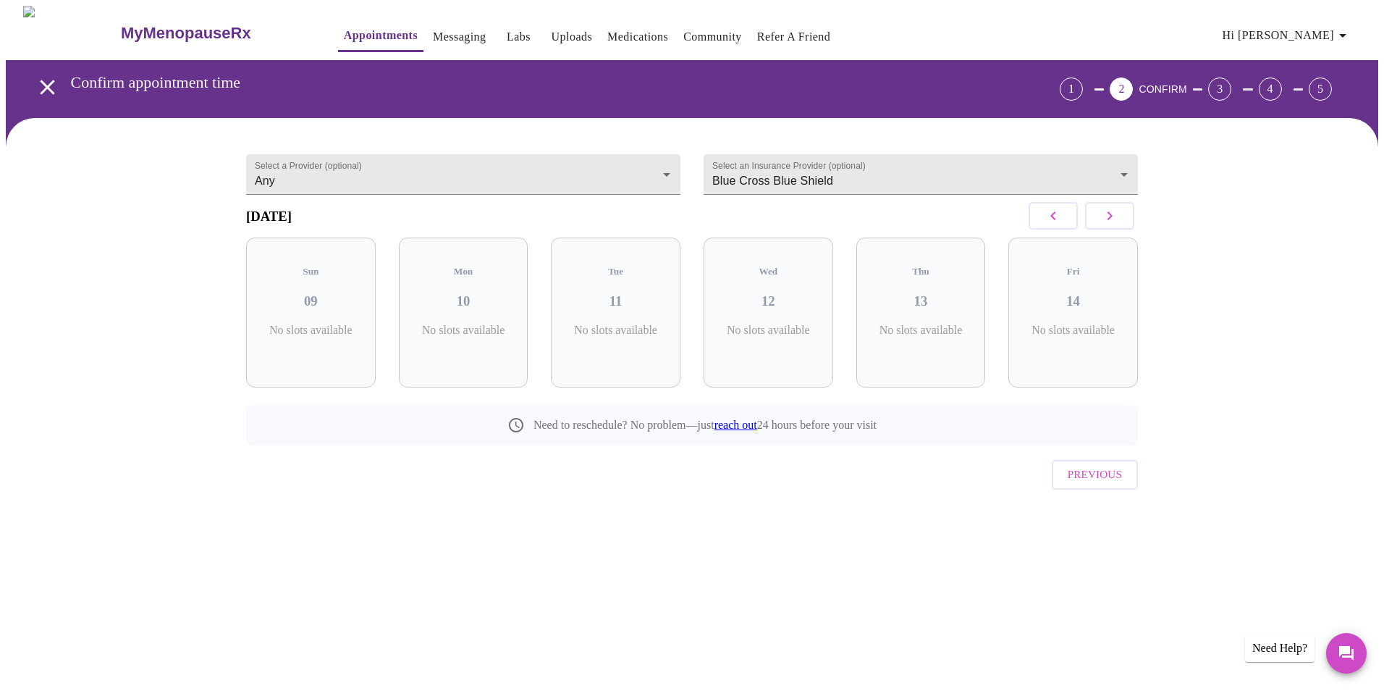
click at [1061, 224] on icon "button" at bounding box center [1053, 215] width 17 height 17
click at [289, 217] on h3 "[DATE]" at bounding box center [269, 216] width 46 height 16
click at [1056, 211] on button "button" at bounding box center [1053, 216] width 49 height 28
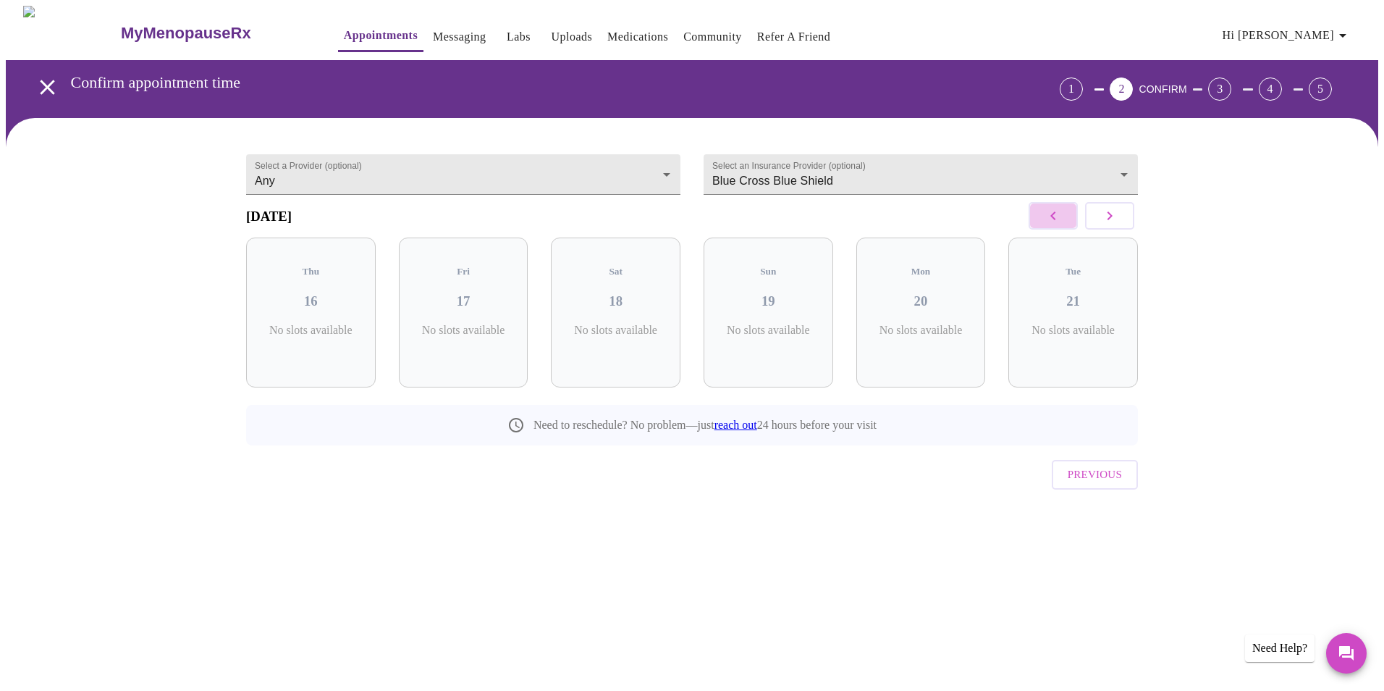
click at [1056, 211] on button "button" at bounding box center [1053, 216] width 49 height 28
click at [594, 418] on p "Need to reschedule? No problem—just reach out 24 hours before your visit" at bounding box center [705, 424] width 343 height 13
click at [500, 166] on body "MyMenopauseRx Appointments Messaging Labs Uploads Medications Community Refer a…" at bounding box center [692, 284] width 1373 height 556
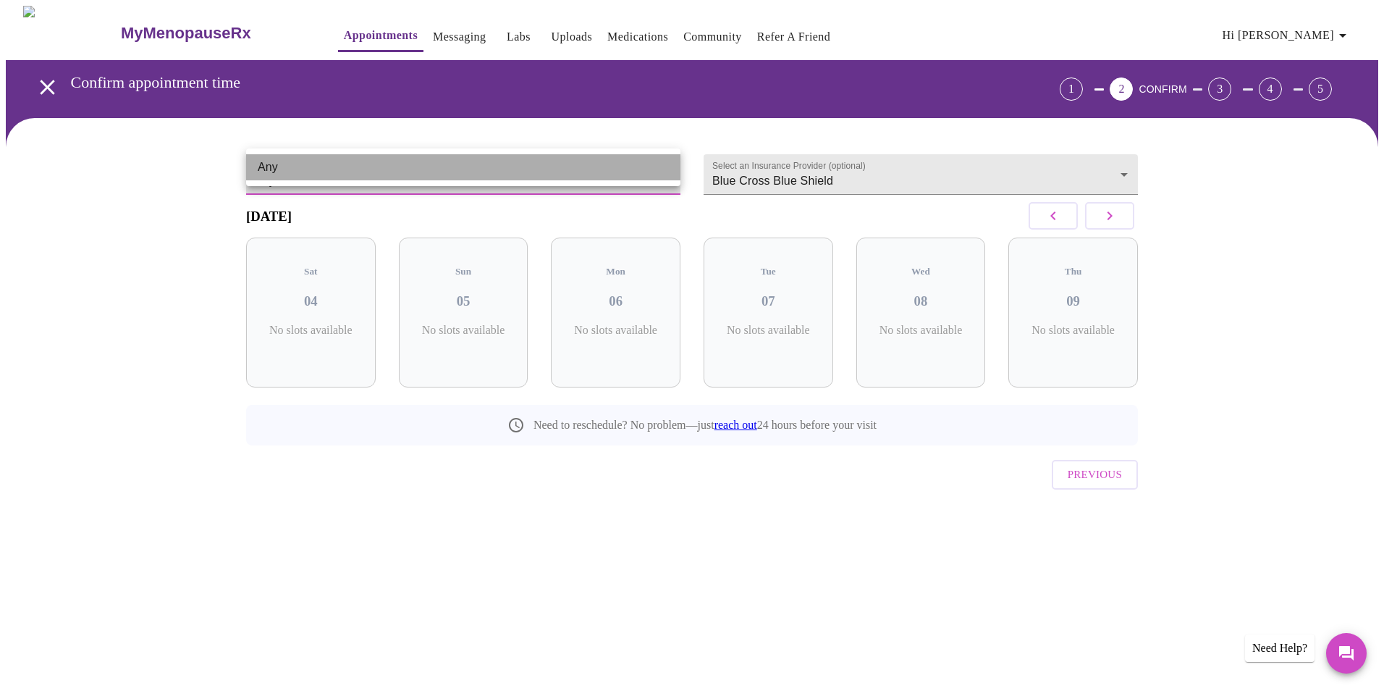
click at [500, 166] on li "Any" at bounding box center [463, 167] width 434 height 26
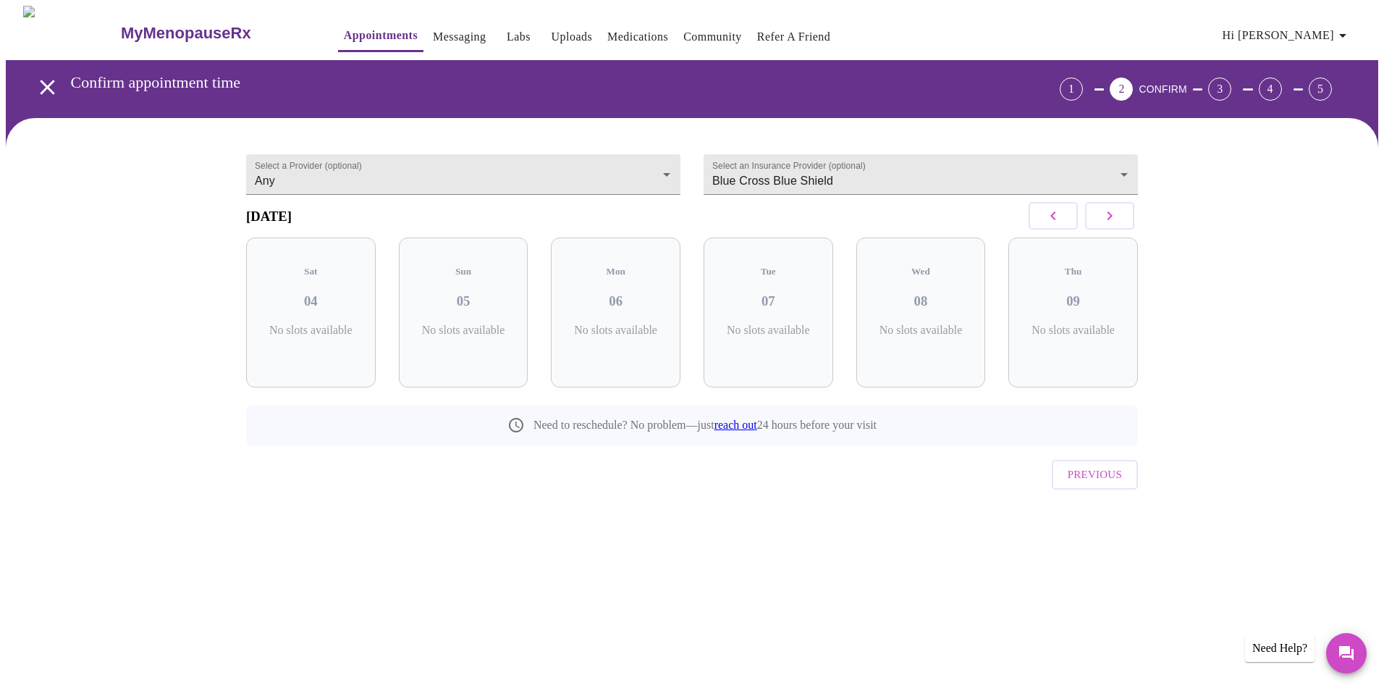
click at [1021, 198] on div "Select an Insurance Provider (optional) Blue Cross Blue Shield Blue Cross Blue …" at bounding box center [921, 170] width 458 height 71
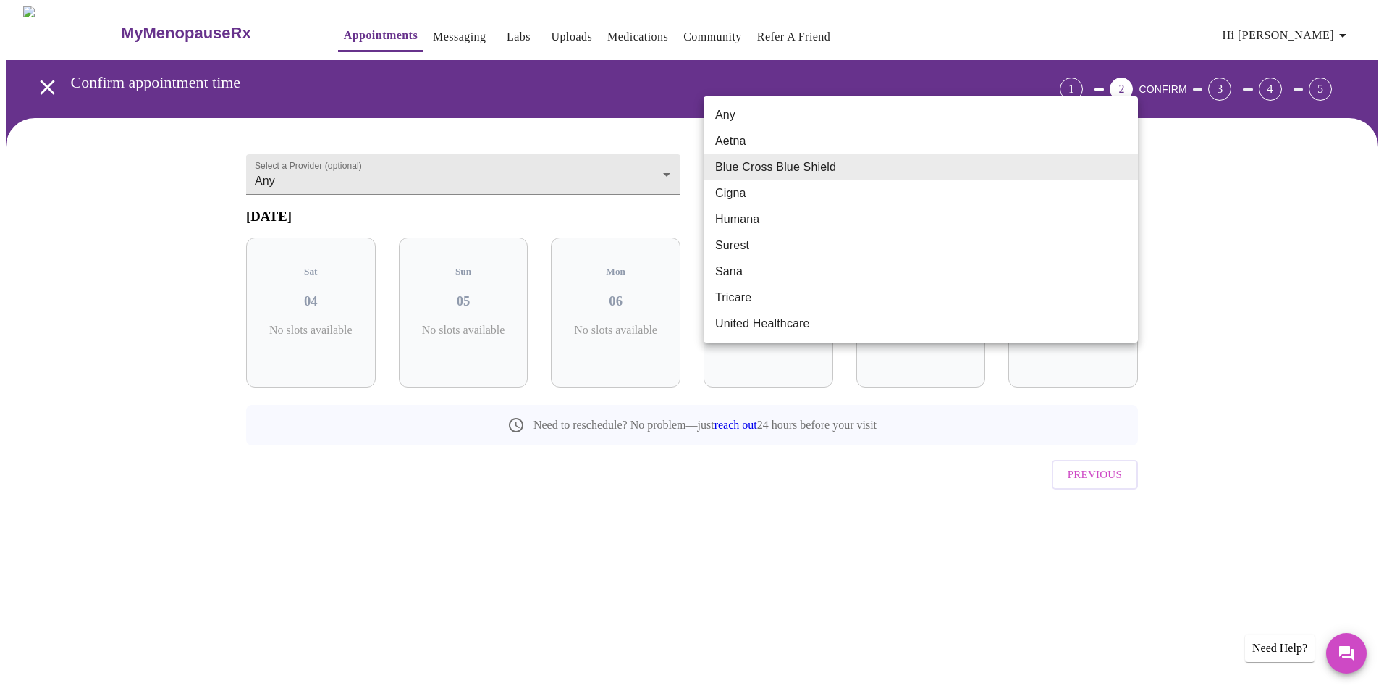
click at [1012, 175] on body "MyMenopauseRx Appointments Messaging Labs Uploads Medications Community Refer a…" at bounding box center [692, 284] width 1373 height 556
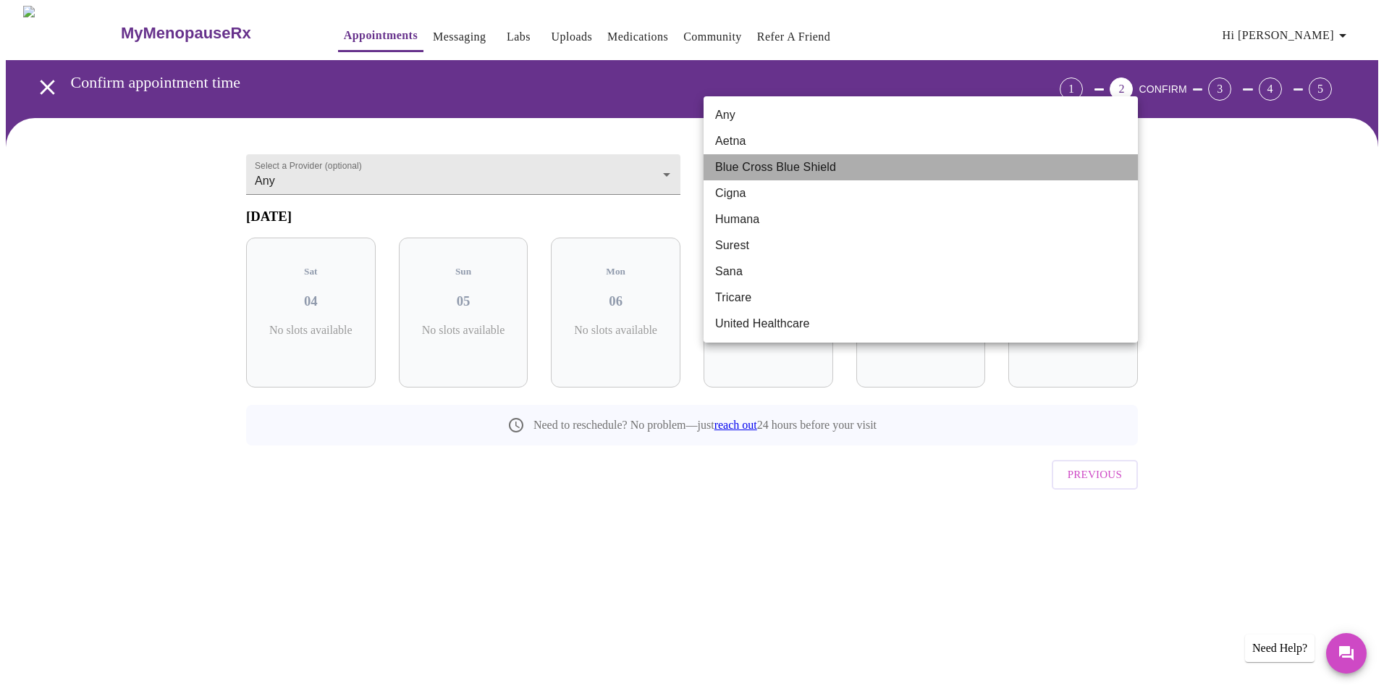
click at [1012, 174] on li "Blue Cross Blue Shield" at bounding box center [921, 167] width 434 height 26
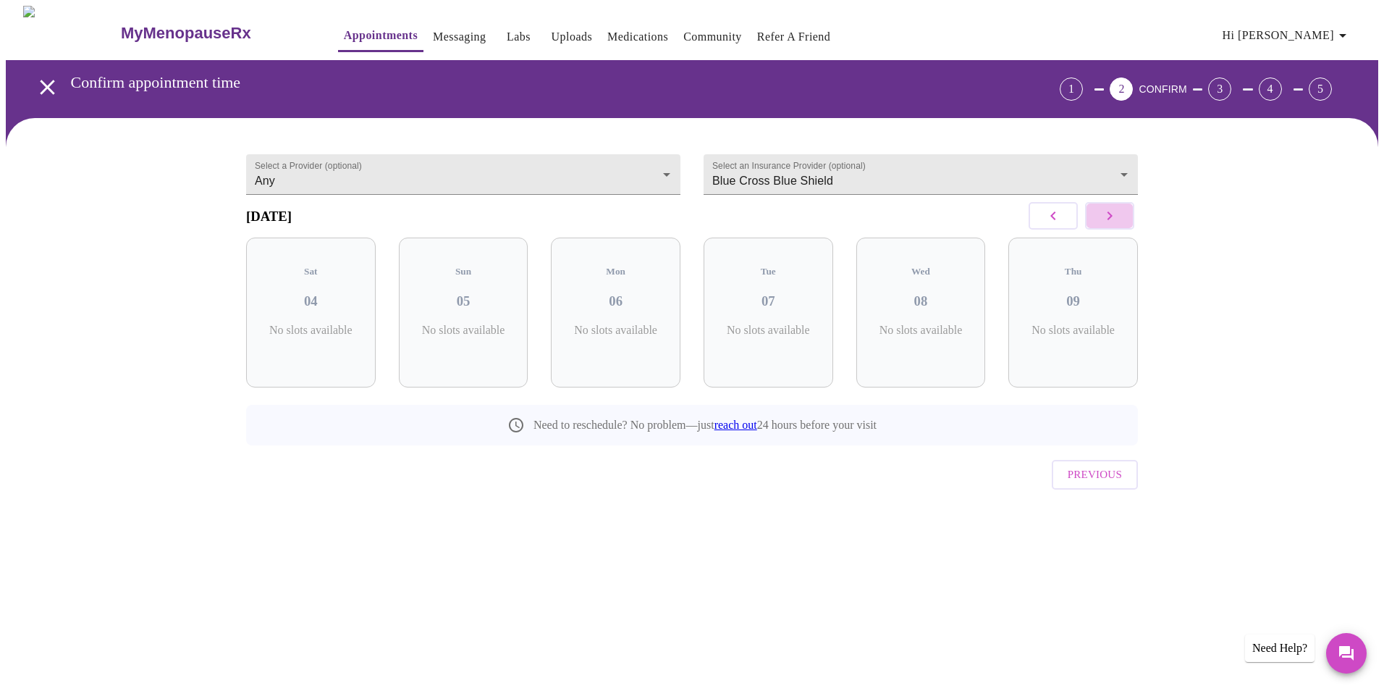
click at [1113, 220] on icon "button" at bounding box center [1110, 215] width 5 height 9
click at [1113, 222] on icon "button" at bounding box center [1109, 215] width 17 height 17
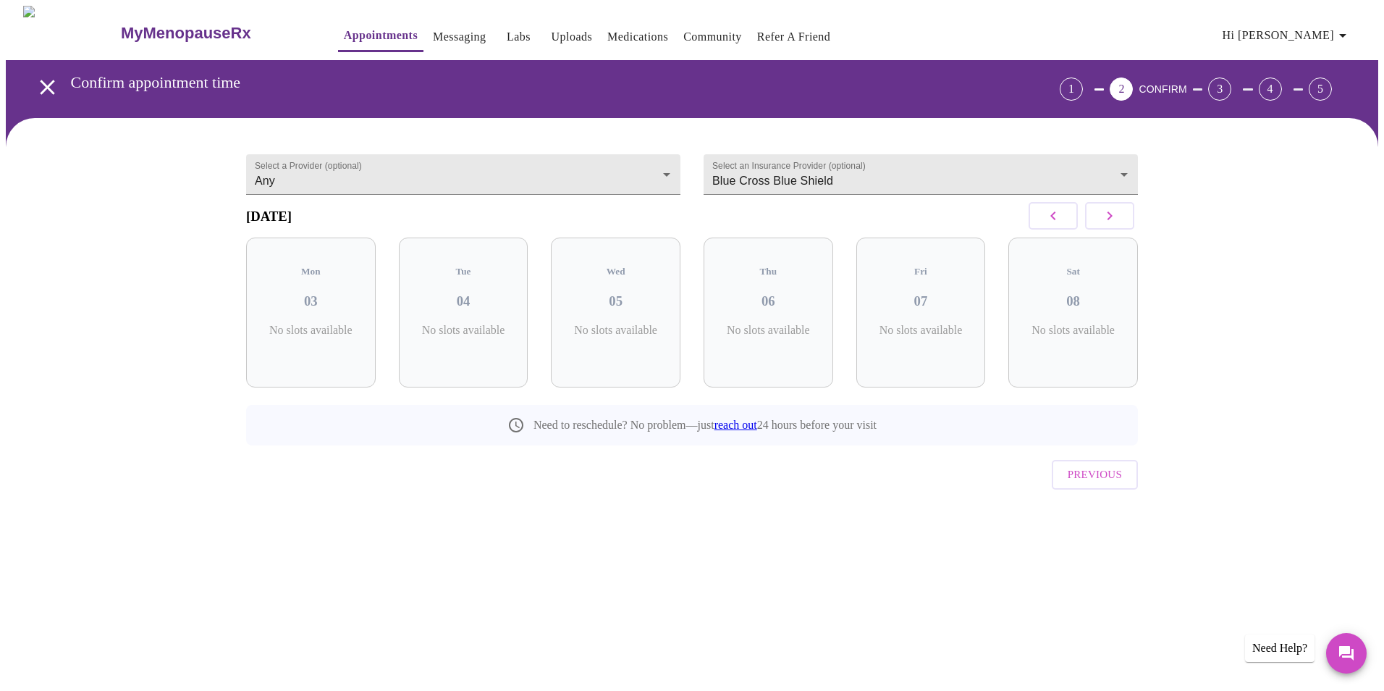
click at [1088, 465] on span "Previous" at bounding box center [1095, 474] width 54 height 19
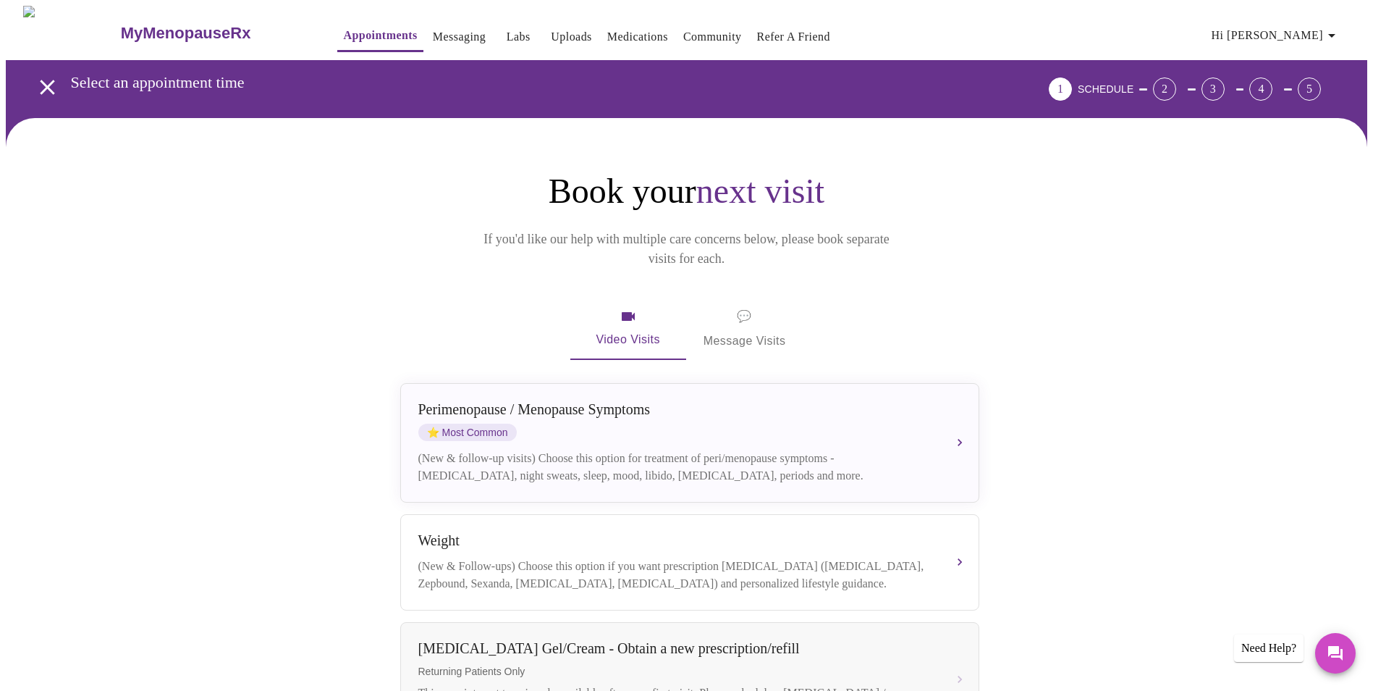
click at [741, 306] on span "💬" at bounding box center [744, 316] width 14 height 20
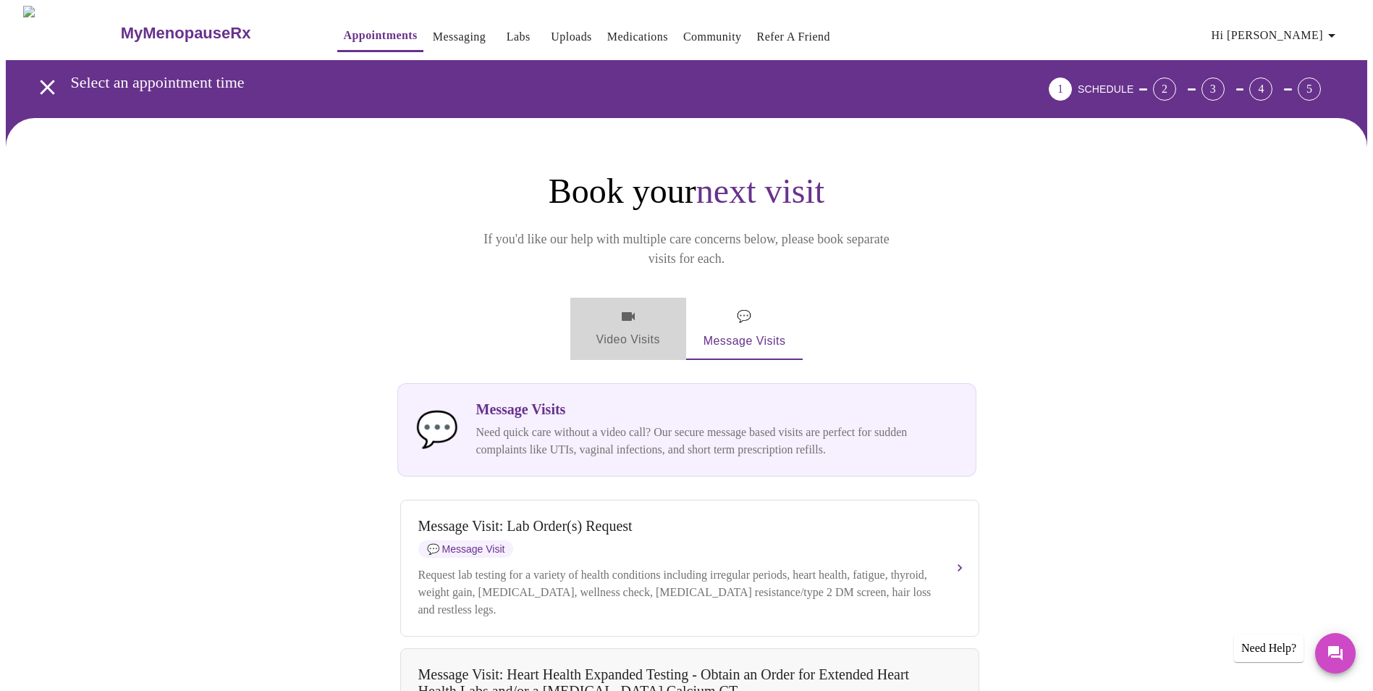
click at [633, 308] on span "Video Visits" at bounding box center [628, 329] width 81 height 42
